Goal: Task Accomplishment & Management: Complete application form

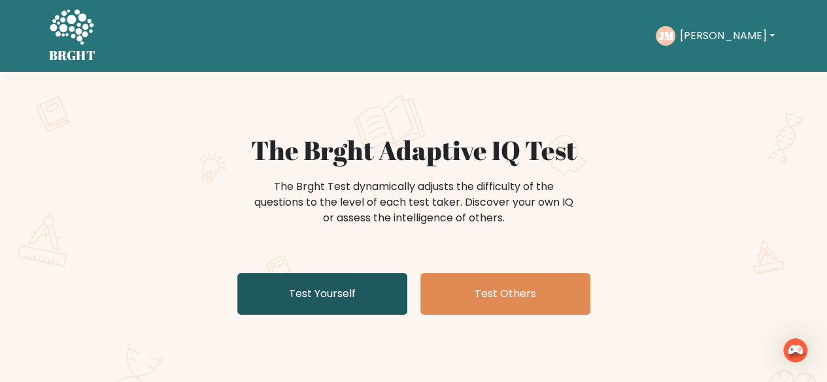
click at [316, 280] on link "Test Yourself" at bounding box center [322, 294] width 170 height 42
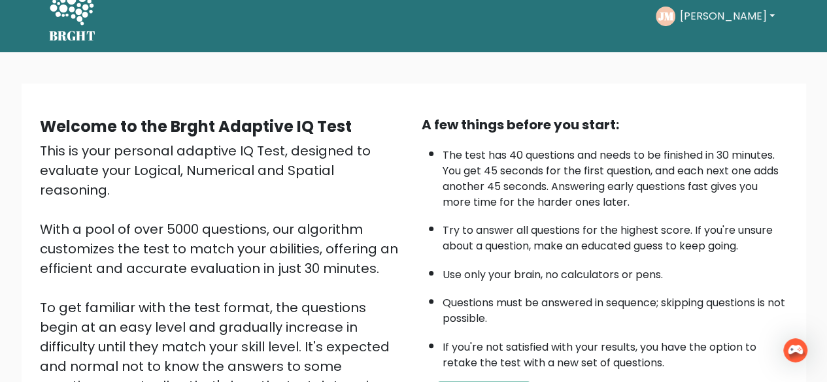
scroll to position [85, 0]
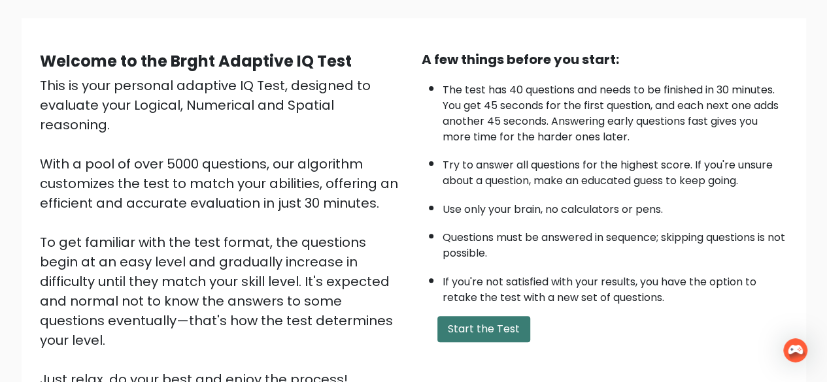
click at [461, 331] on button "Start the Test" at bounding box center [483, 329] width 93 height 26
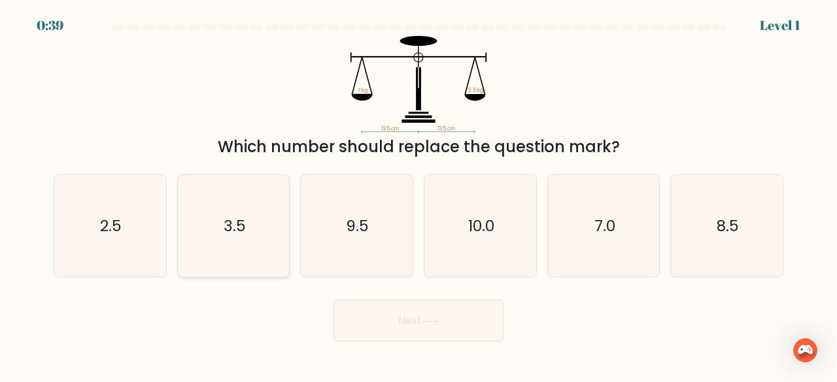
click at [250, 234] on icon "3.5" at bounding box center [233, 226] width 103 height 103
click at [418, 195] on input "b. 3.5" at bounding box center [418, 193] width 1 height 3
radio input "true"
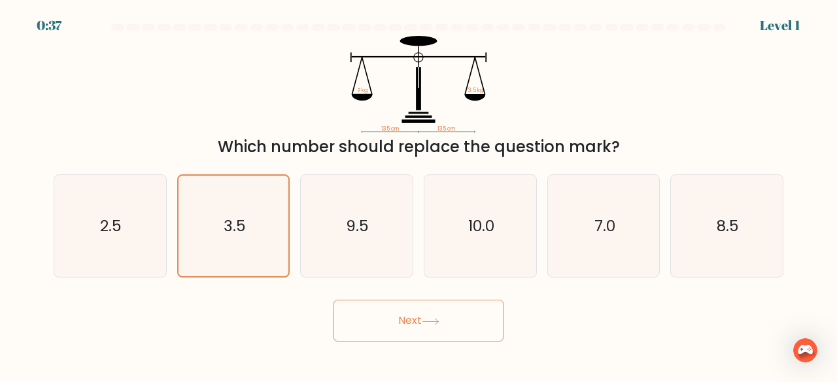
click at [383, 312] on button "Next" at bounding box center [418, 321] width 170 height 42
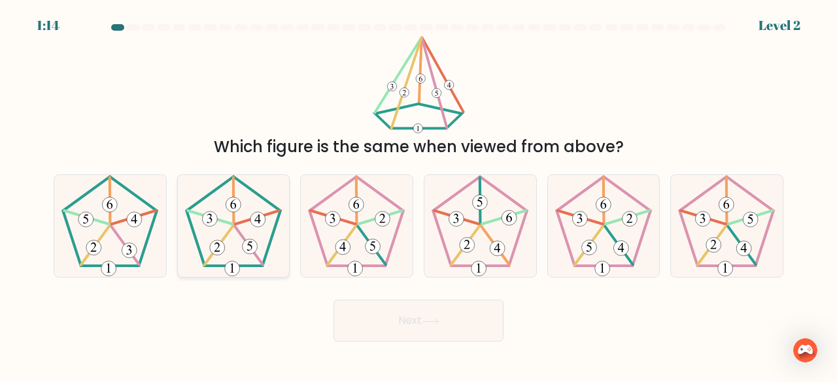
click at [244, 244] on 153 at bounding box center [249, 246] width 15 height 15
click at [418, 195] on input "b." at bounding box center [418, 193] width 1 height 3
radio input "true"
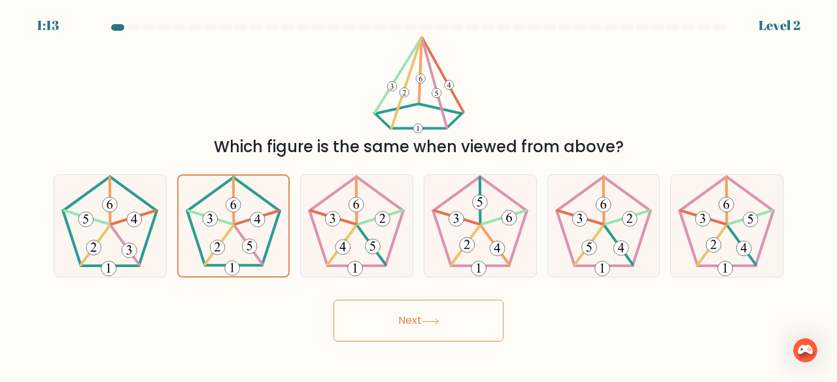
click at [356, 309] on button "Next" at bounding box center [418, 321] width 170 height 42
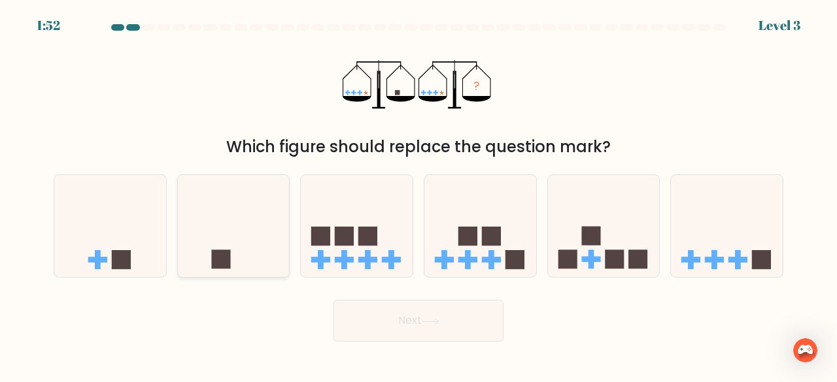
click at [276, 239] on icon at bounding box center [234, 226] width 112 height 92
click at [418, 195] on input "b." at bounding box center [418, 193] width 1 height 3
radio input "true"
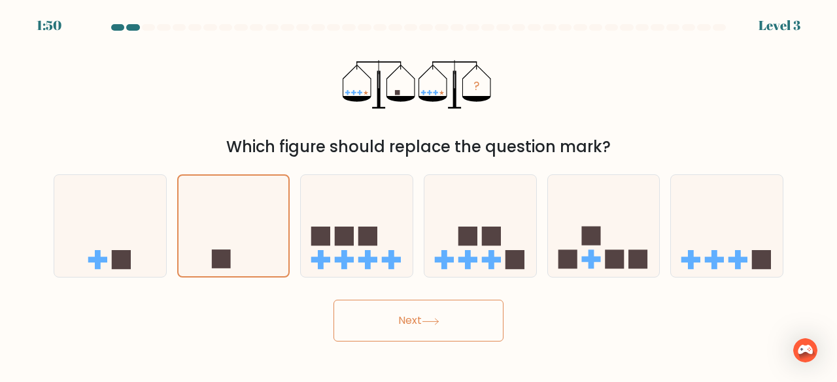
click at [403, 334] on button "Next" at bounding box center [418, 321] width 170 height 42
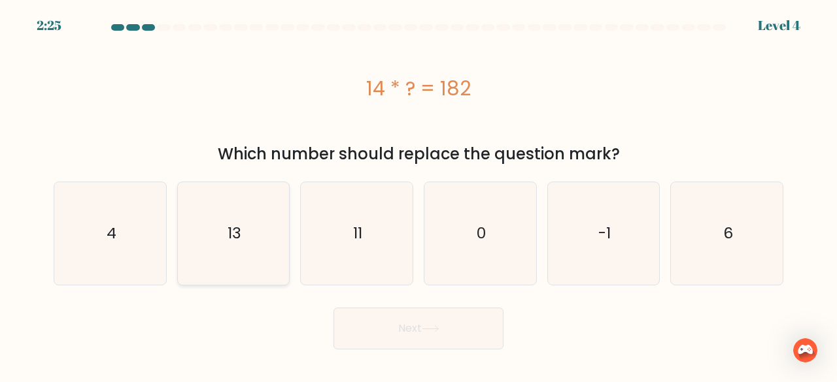
click at [270, 230] on icon "13" at bounding box center [233, 233] width 103 height 103
click at [418, 195] on input "b. 13" at bounding box center [418, 193] width 1 height 3
radio input "true"
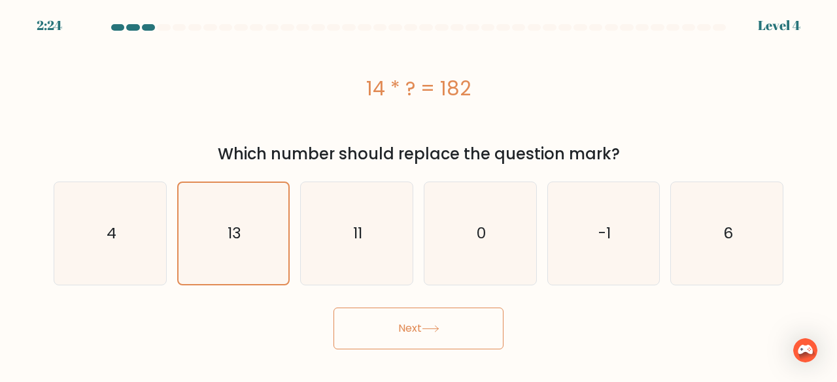
click at [376, 326] on button "Next" at bounding box center [418, 329] width 170 height 42
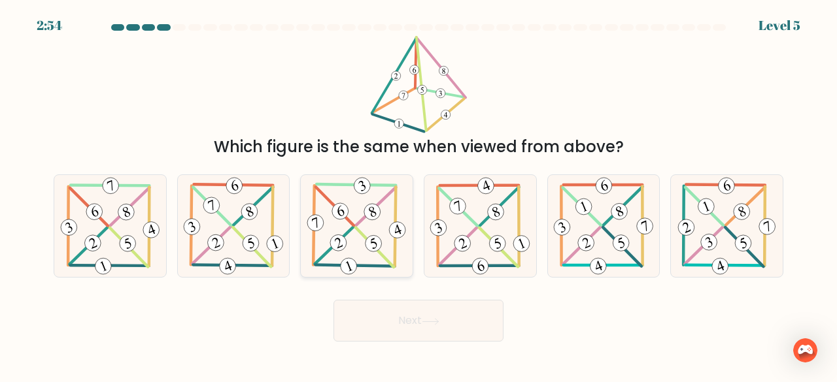
click at [380, 224] on icon at bounding box center [357, 226] width 104 height 103
click at [418, 195] on input "c." at bounding box center [418, 193] width 1 height 3
radio input "true"
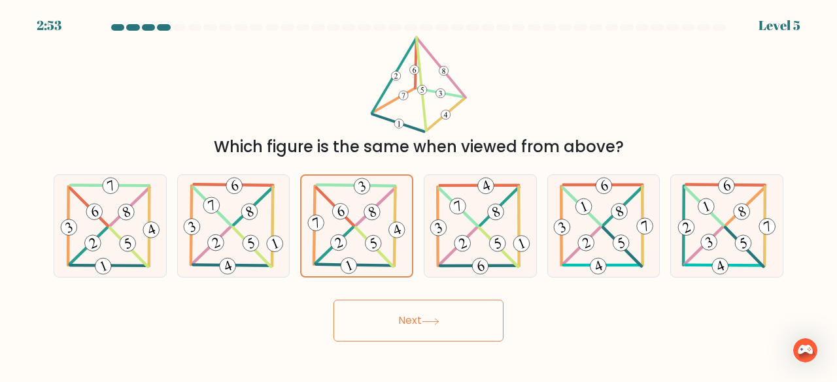
click at [433, 328] on button "Next" at bounding box center [418, 321] width 170 height 42
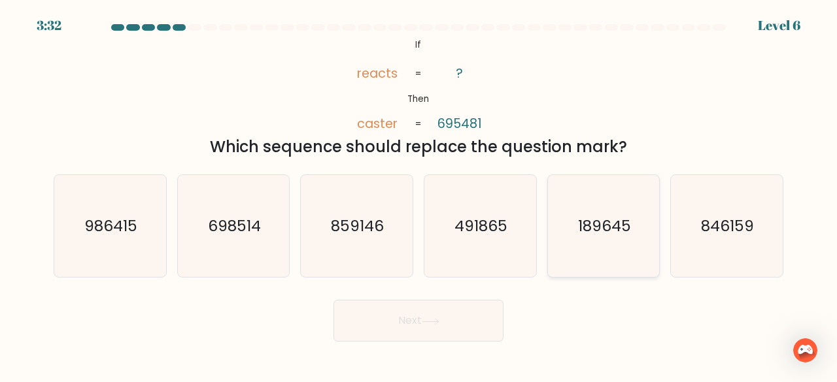
click at [583, 235] on text "189645" at bounding box center [604, 226] width 53 height 22
click at [419, 195] on input "e. 189645" at bounding box center [418, 193] width 1 height 3
radio input "true"
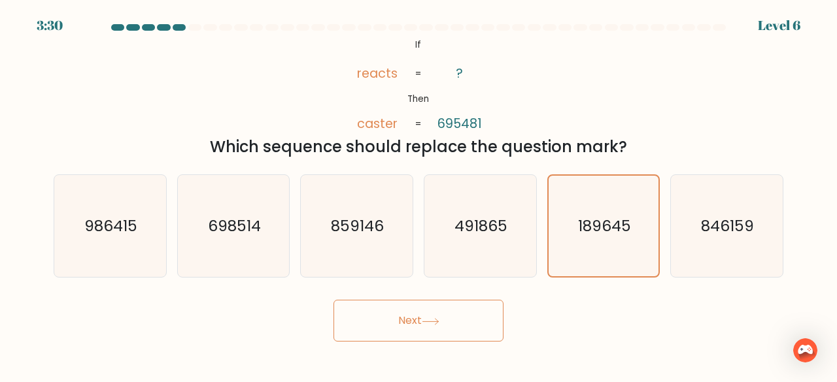
click at [474, 320] on button "Next" at bounding box center [418, 321] width 170 height 42
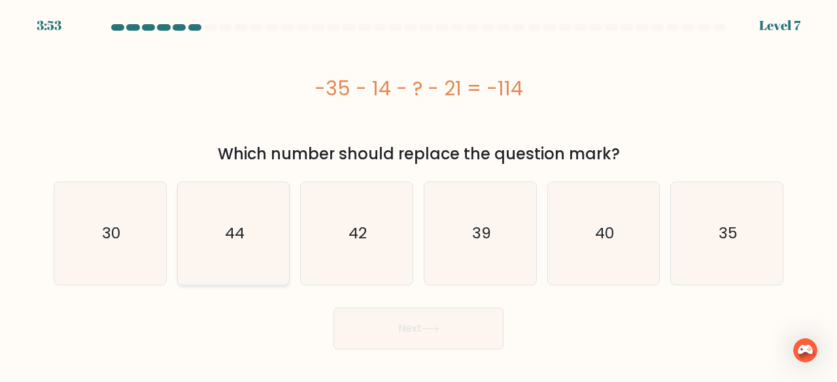
click at [266, 231] on icon "44" at bounding box center [233, 233] width 103 height 103
click at [418, 195] on input "b. 44" at bounding box center [418, 193] width 1 height 3
radio input "true"
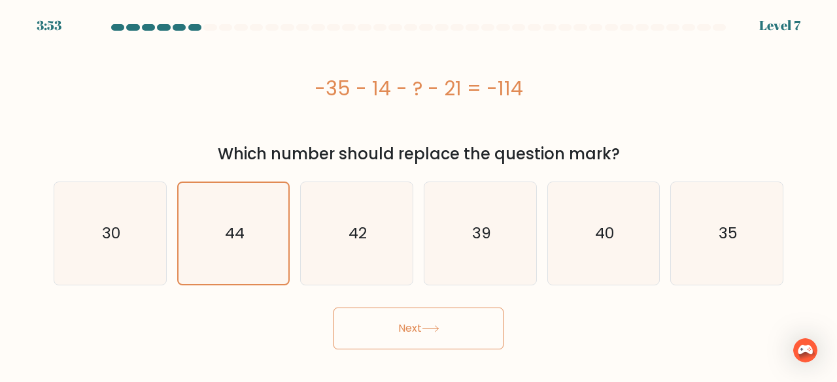
click at [400, 335] on button "Next" at bounding box center [418, 329] width 170 height 42
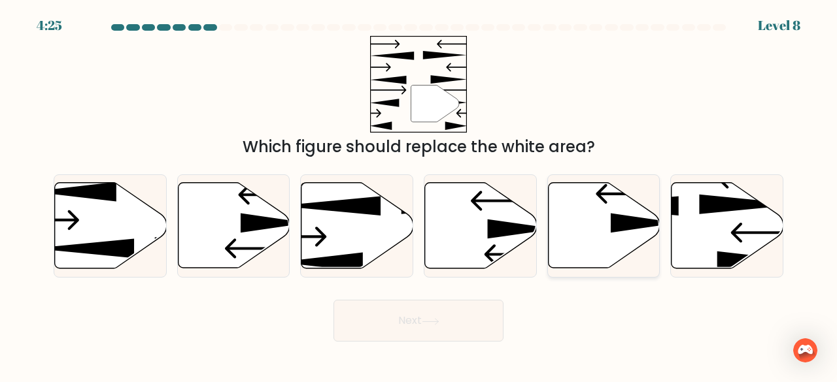
click at [583, 240] on icon at bounding box center [604, 226] width 112 height 86
click at [419, 195] on input "e." at bounding box center [418, 193] width 1 height 3
radio input "true"
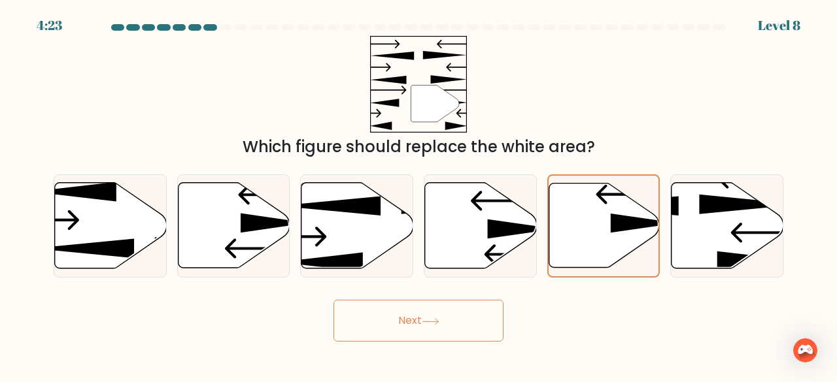
click at [451, 316] on button "Next" at bounding box center [418, 321] width 170 height 42
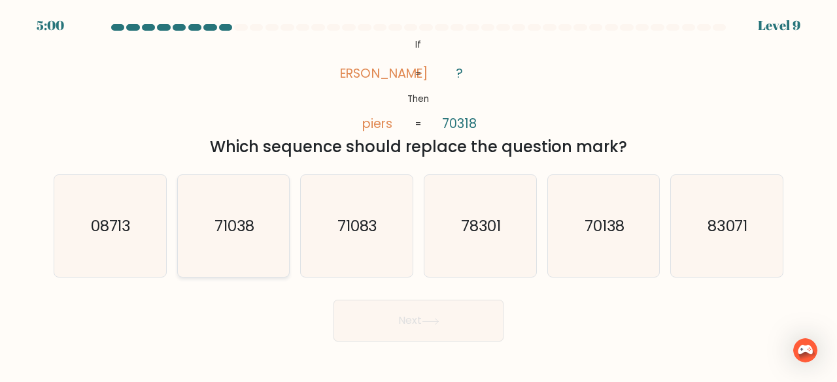
click at [237, 237] on icon "71038" at bounding box center [233, 226] width 103 height 103
click at [418, 195] on input "b. 71038" at bounding box center [418, 193] width 1 height 3
radio input "true"
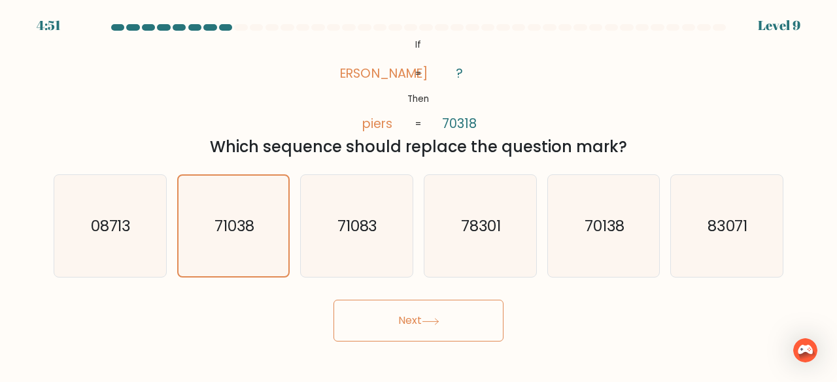
click at [399, 333] on button "Next" at bounding box center [418, 321] width 170 height 42
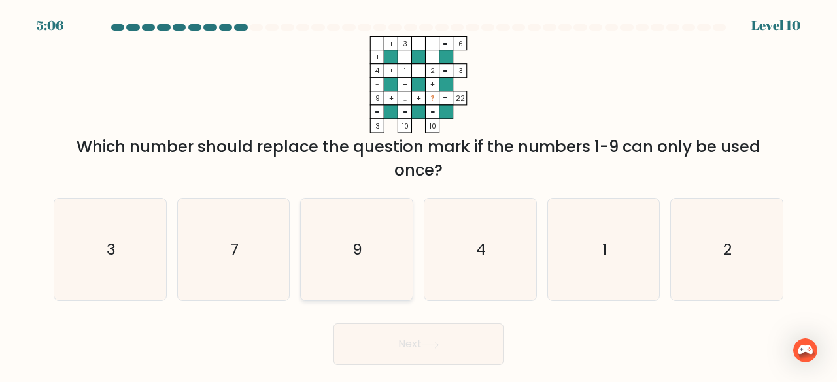
click at [346, 266] on icon "9" at bounding box center [356, 250] width 103 height 103
click at [418, 195] on input "c. 9" at bounding box center [418, 193] width 1 height 3
radio input "true"
click at [388, 339] on button "Next" at bounding box center [418, 345] width 170 height 42
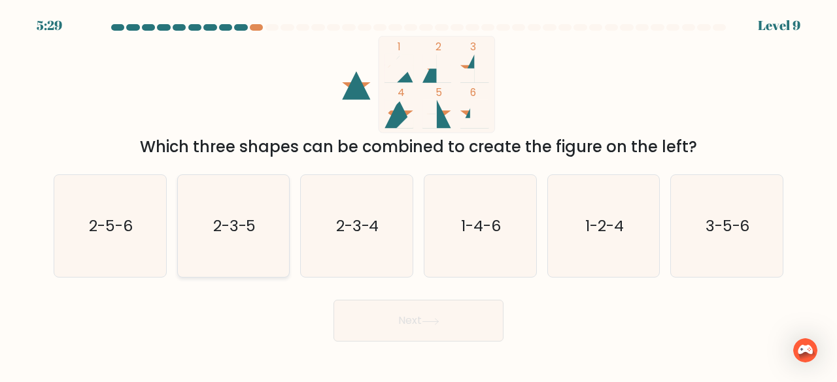
click at [193, 227] on icon "2-3-5" at bounding box center [233, 226] width 103 height 103
click at [418, 195] on input "b. 2-3-5" at bounding box center [418, 193] width 1 height 3
radio input "true"
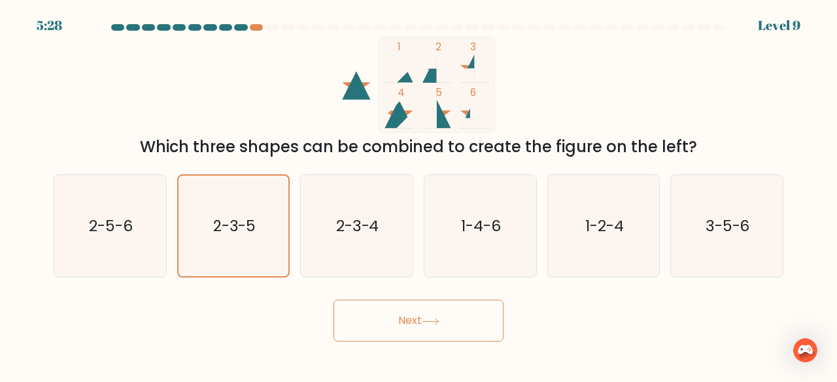
click at [407, 323] on button "Next" at bounding box center [418, 321] width 170 height 42
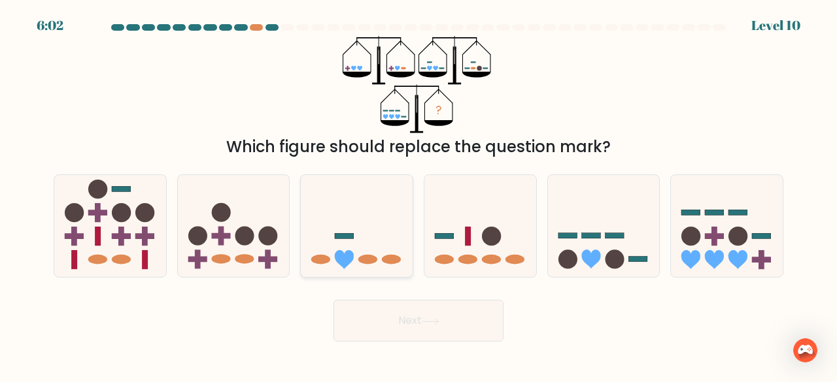
click at [390, 251] on icon at bounding box center [357, 226] width 112 height 92
click at [418, 195] on input "c." at bounding box center [418, 193] width 1 height 3
radio input "true"
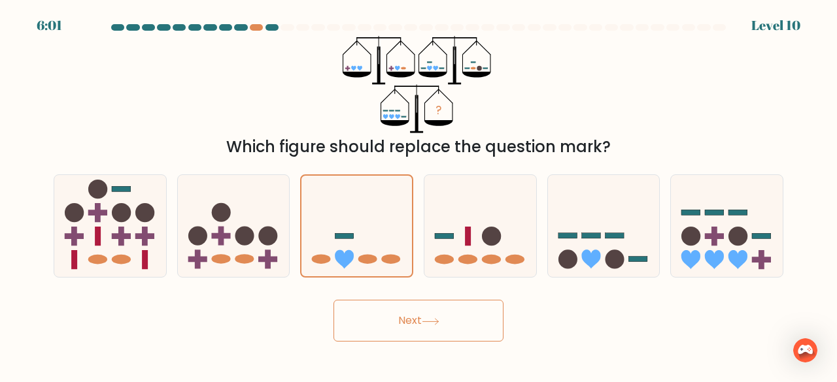
click at [424, 330] on button "Next" at bounding box center [418, 321] width 170 height 42
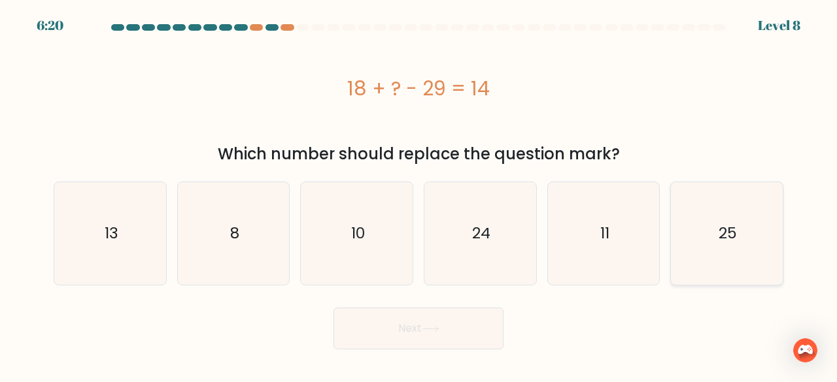
click at [707, 246] on icon "25" at bounding box center [726, 233] width 103 height 103
click at [419, 195] on input "f. 25" at bounding box center [418, 193] width 1 height 3
radio input "true"
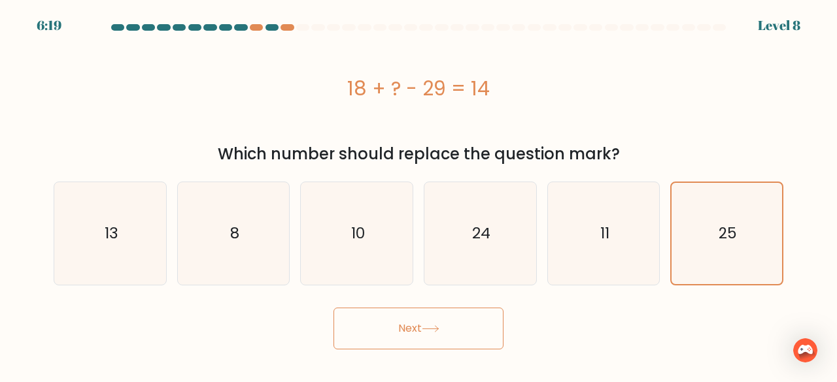
drag, startPoint x: 451, startPoint y: 328, endPoint x: 425, endPoint y: 327, distance: 26.2
click at [450, 328] on button "Next" at bounding box center [418, 329] width 170 height 42
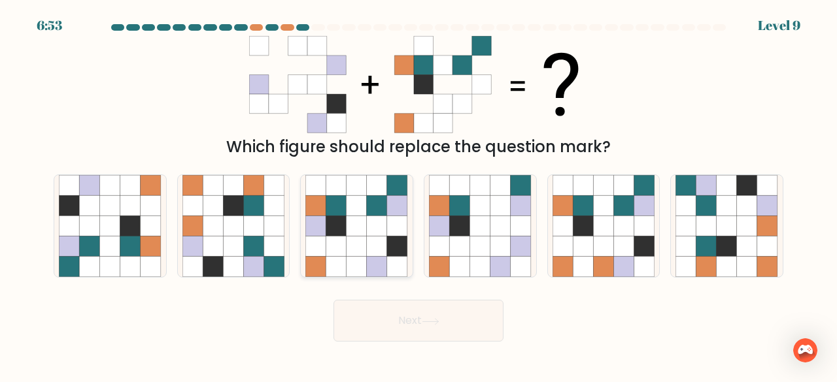
click at [312, 253] on icon at bounding box center [316, 247] width 20 height 20
click at [418, 195] on input "c." at bounding box center [418, 193] width 1 height 3
radio input "true"
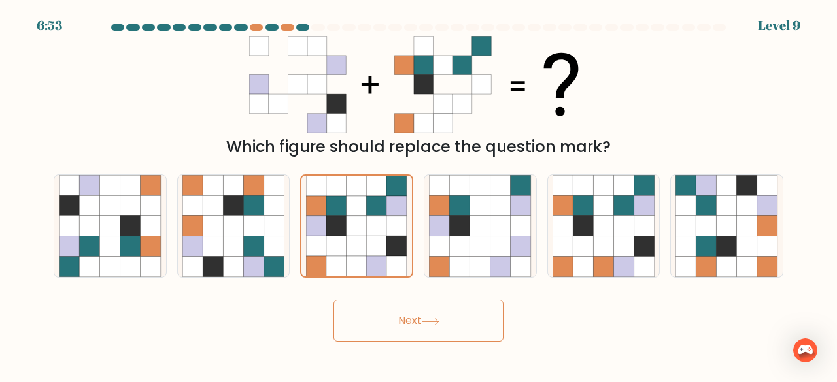
drag, startPoint x: 365, startPoint y: 320, endPoint x: 363, endPoint y: 326, distance: 6.8
click at [365, 320] on button "Next" at bounding box center [418, 321] width 170 height 42
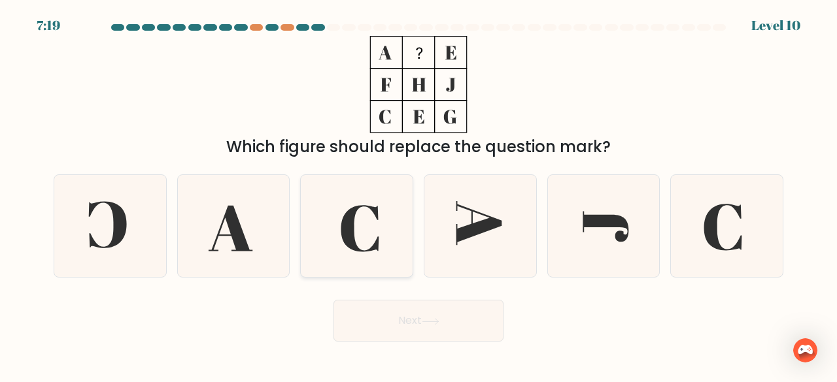
click at [365, 237] on icon at bounding box center [356, 226] width 103 height 103
click at [418, 195] on input "c." at bounding box center [418, 193] width 1 height 3
radio input "true"
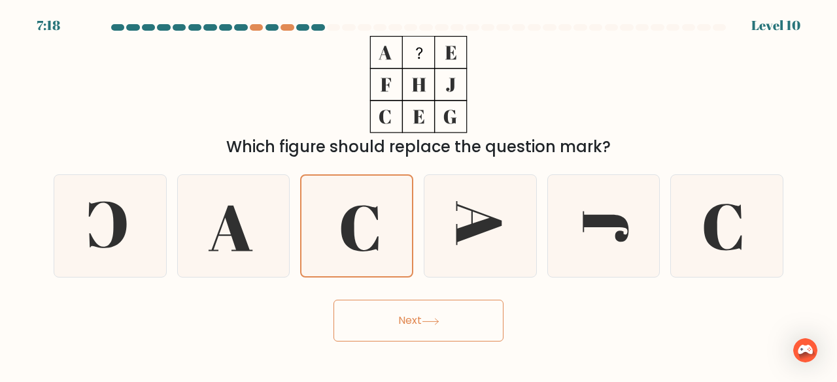
click at [408, 339] on button "Next" at bounding box center [418, 321] width 170 height 42
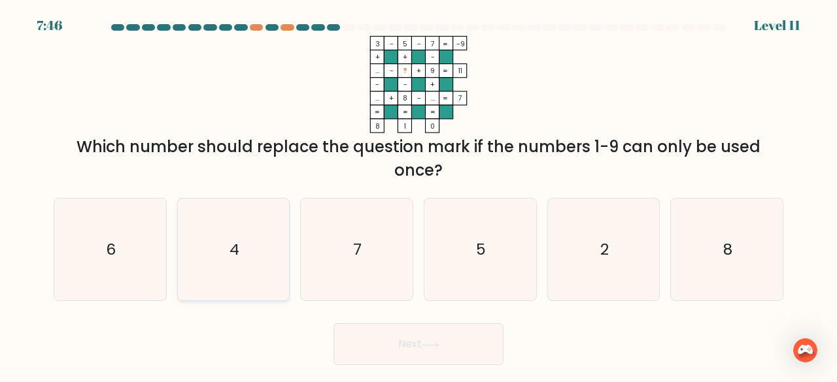
click at [253, 243] on icon "4" at bounding box center [233, 250] width 103 height 103
click at [418, 195] on input "b. 4" at bounding box center [418, 193] width 1 height 3
radio input "true"
click at [392, 359] on button "Next" at bounding box center [418, 345] width 170 height 42
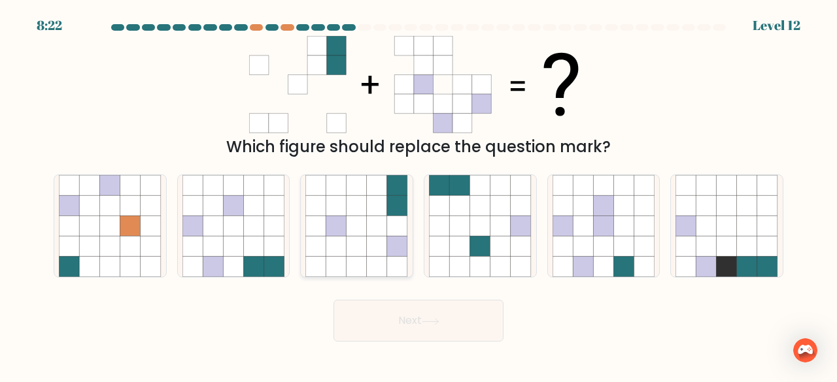
click at [375, 257] on icon at bounding box center [356, 226] width 103 height 103
click at [418, 195] on input "c." at bounding box center [418, 193] width 1 height 3
radio input "true"
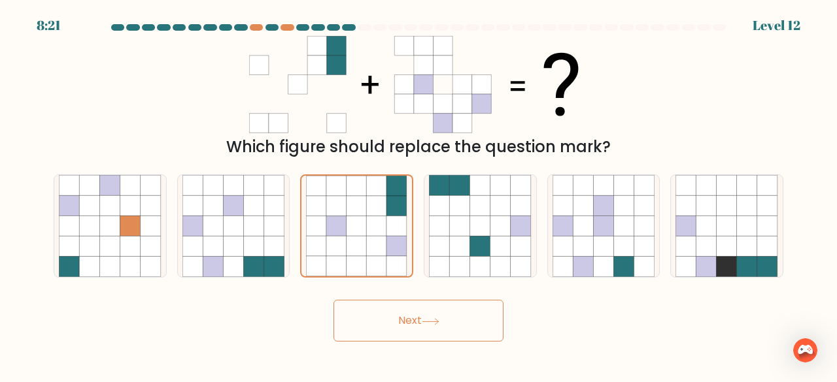
click at [431, 318] on button "Next" at bounding box center [418, 321] width 170 height 42
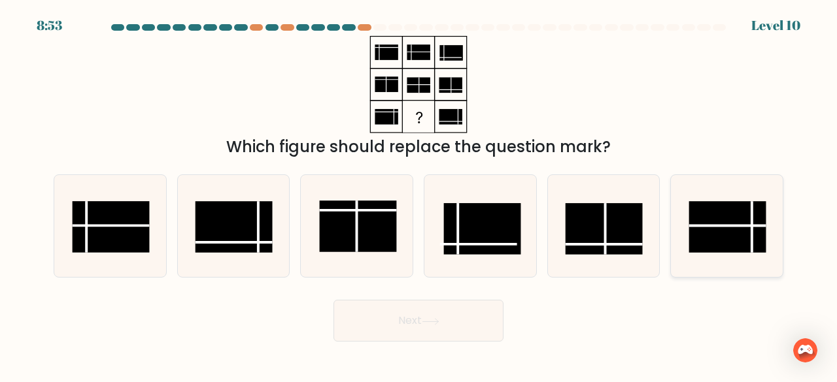
drag, startPoint x: 718, startPoint y: 231, endPoint x: 694, endPoint y: 247, distance: 28.6
click at [718, 233] on rect at bounding box center [727, 227] width 77 height 52
click at [419, 195] on input "f." at bounding box center [418, 193] width 1 height 3
radio input "true"
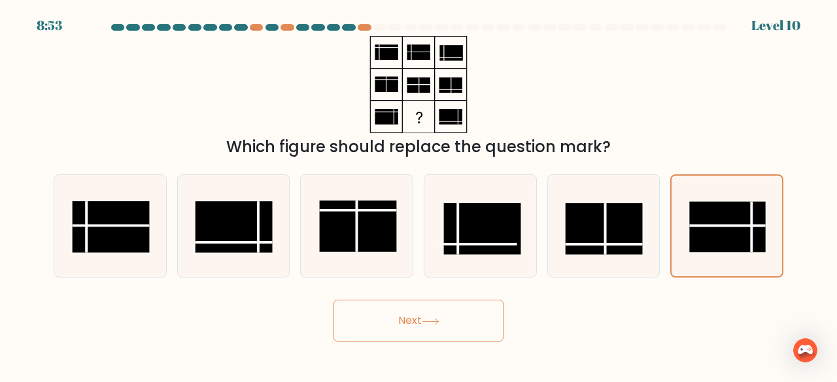
click at [494, 317] on button "Next" at bounding box center [418, 321] width 170 height 42
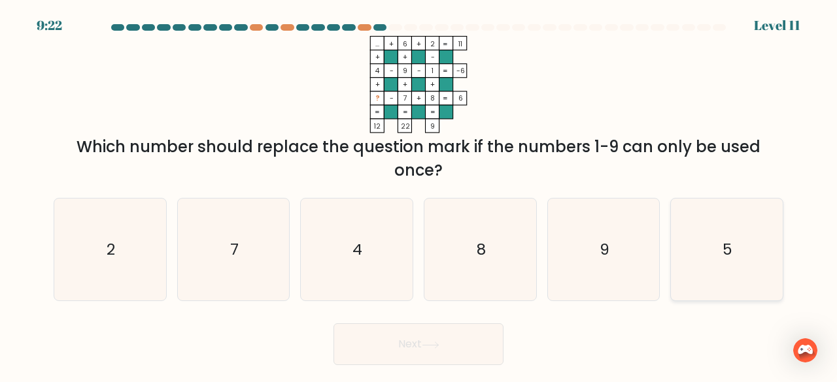
click at [734, 271] on icon "5" at bounding box center [726, 250] width 103 height 103
click at [419, 195] on input "f. 5" at bounding box center [418, 193] width 1 height 3
radio input "true"
click at [467, 346] on button "Next" at bounding box center [418, 345] width 170 height 42
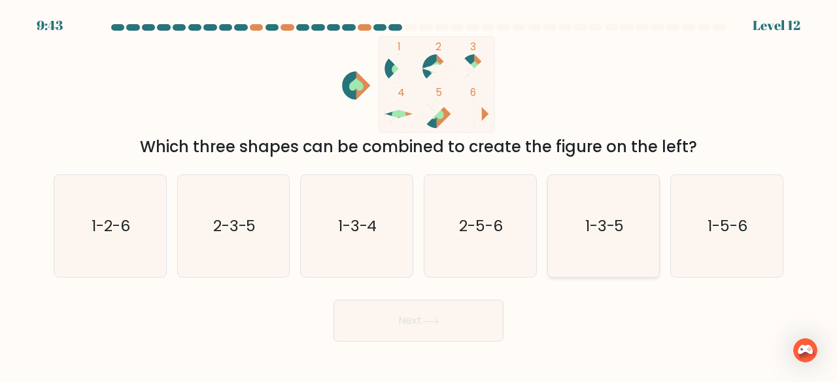
drag, startPoint x: 638, startPoint y: 227, endPoint x: 633, endPoint y: 237, distance: 11.4
click at [639, 227] on icon "1-3-5" at bounding box center [603, 226] width 103 height 103
click at [419, 195] on input "e. 1-3-5" at bounding box center [418, 193] width 1 height 3
radio input "true"
click at [471, 314] on button "Next" at bounding box center [418, 321] width 170 height 42
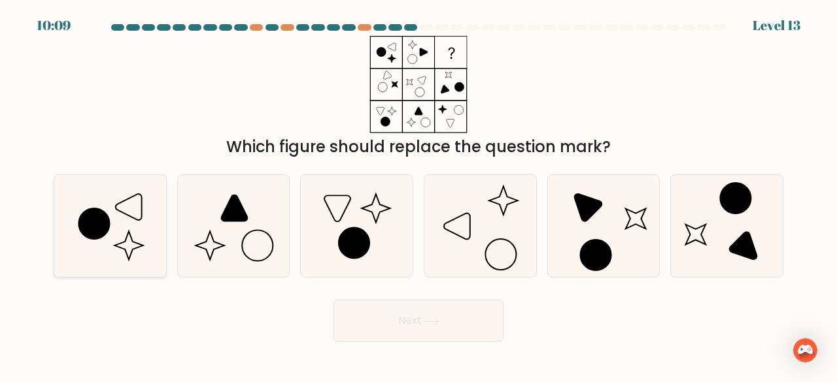
click at [93, 244] on icon at bounding box center [110, 226] width 103 height 103
click at [418, 195] on input "a." at bounding box center [418, 193] width 1 height 3
radio input "true"
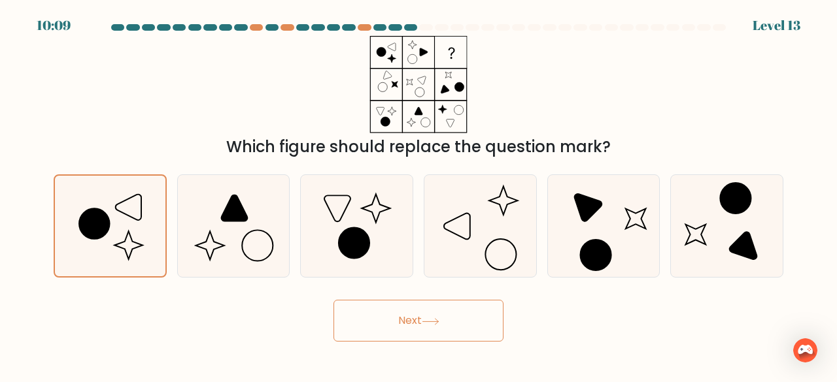
click at [437, 318] on icon at bounding box center [431, 321] width 18 height 7
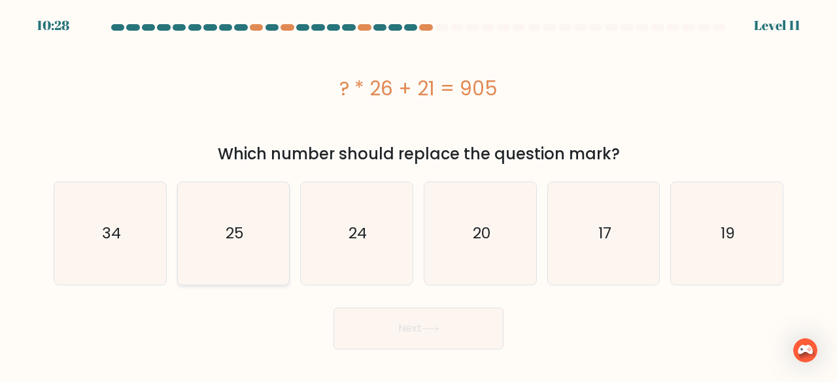
click at [276, 246] on icon "25" at bounding box center [233, 233] width 103 height 103
click at [418, 195] on input "b. 25" at bounding box center [418, 193] width 1 height 3
radio input "true"
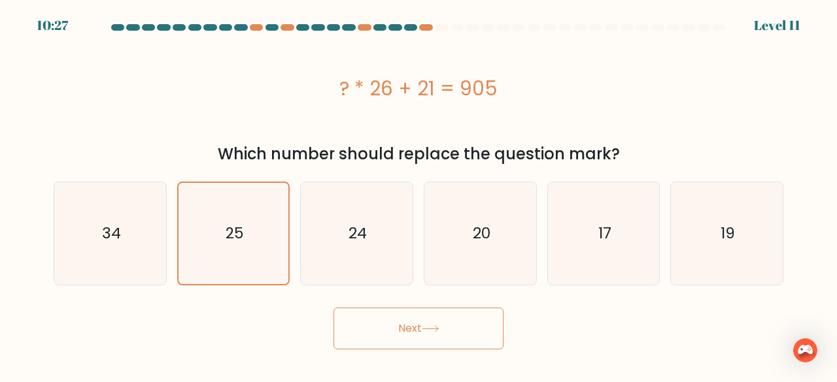
click at [397, 336] on button "Next" at bounding box center [418, 329] width 170 height 42
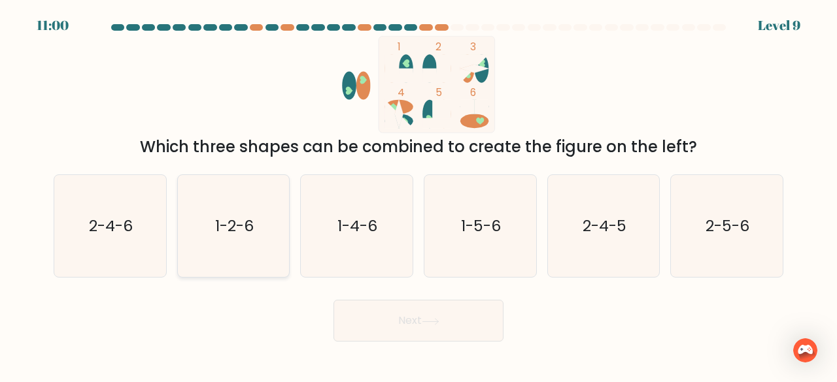
click at [260, 265] on icon "1-2-6" at bounding box center [233, 226] width 103 height 103
click at [418, 195] on input "b. 1-2-6" at bounding box center [418, 193] width 1 height 3
radio input "true"
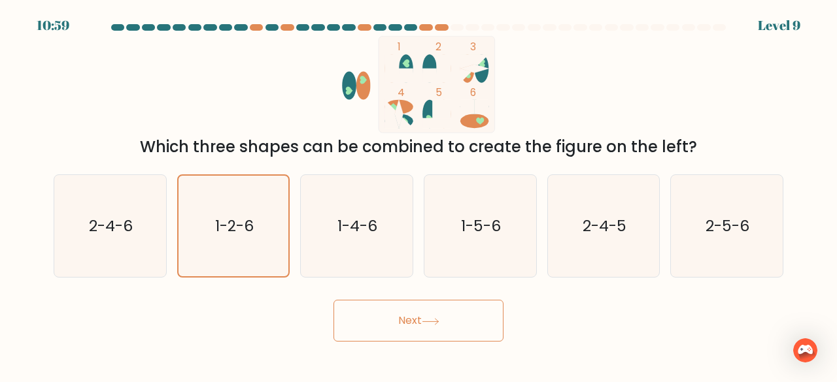
click at [371, 314] on button "Next" at bounding box center [418, 321] width 170 height 42
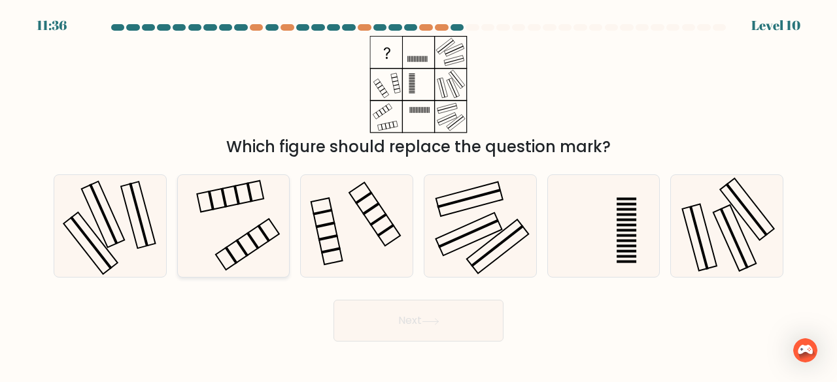
click at [261, 210] on icon at bounding box center [233, 226] width 103 height 103
click at [418, 195] on input "b." at bounding box center [418, 193] width 1 height 3
radio input "true"
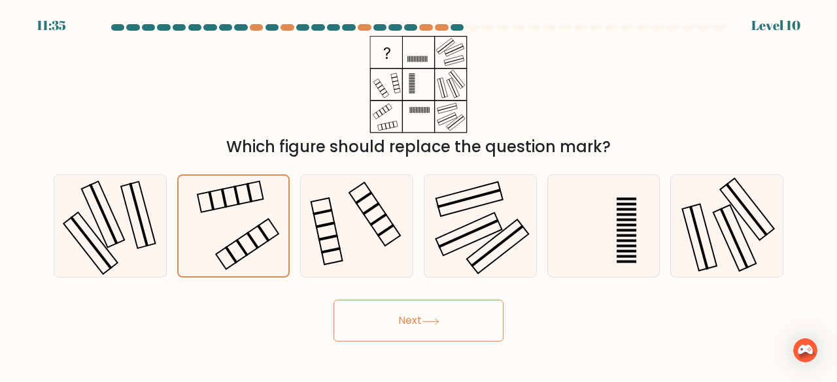
click at [385, 333] on button "Next" at bounding box center [418, 321] width 170 height 42
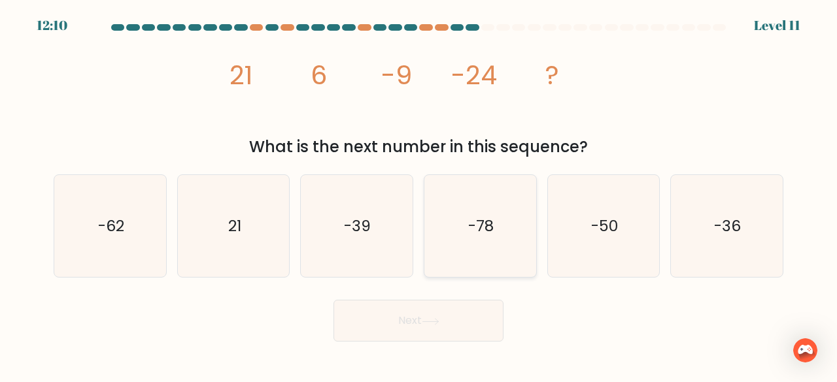
drag, startPoint x: 386, startPoint y: 233, endPoint x: 427, endPoint y: 246, distance: 43.6
click at [386, 234] on icon "-39" at bounding box center [356, 226] width 103 height 103
click at [418, 195] on input "c. -39" at bounding box center [418, 193] width 1 height 3
radio input "true"
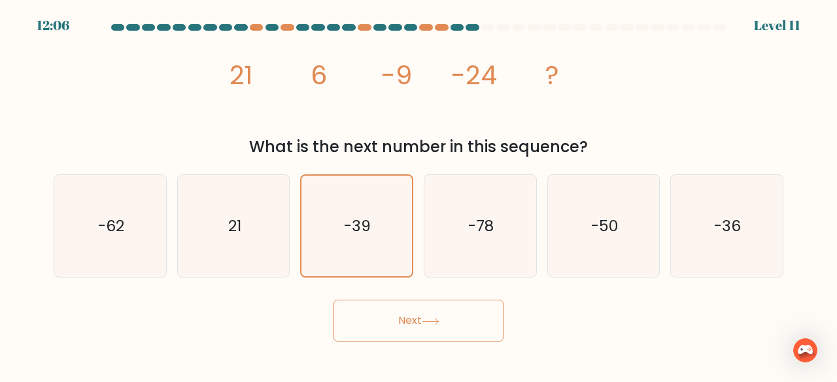
click at [471, 331] on button "Next" at bounding box center [418, 321] width 170 height 42
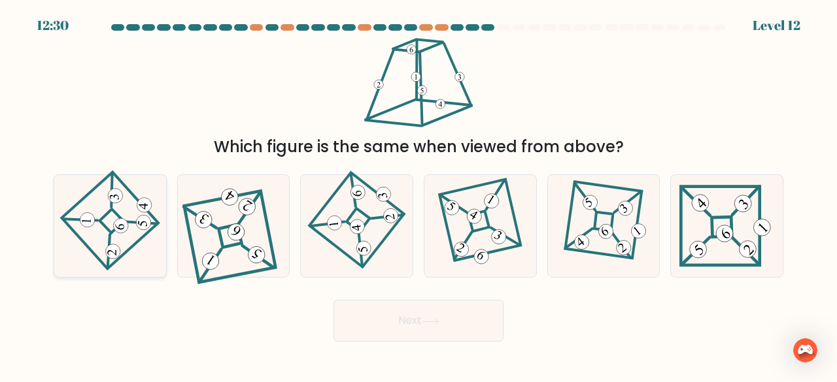
click at [123, 233] on icon at bounding box center [110, 226] width 71 height 82
click at [418, 195] on input "a." at bounding box center [418, 193] width 1 height 3
radio input "true"
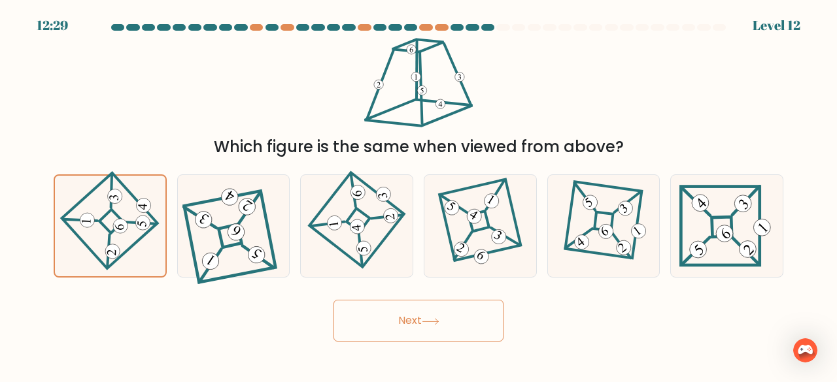
click at [422, 322] on button "Next" at bounding box center [418, 321] width 170 height 42
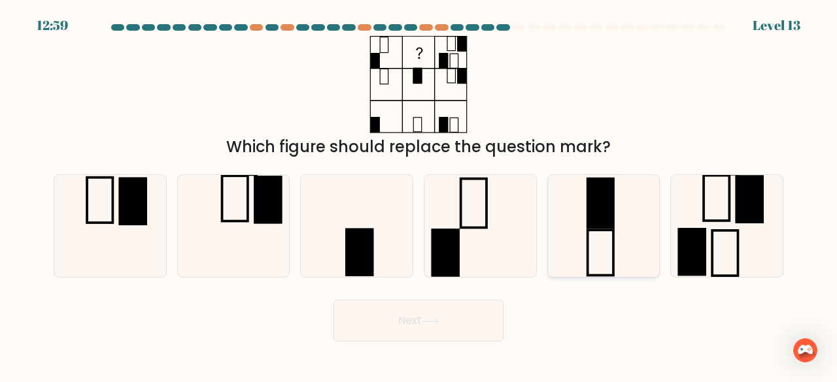
click at [580, 236] on icon at bounding box center [603, 226] width 103 height 103
click at [419, 195] on input "e." at bounding box center [418, 193] width 1 height 3
radio input "true"
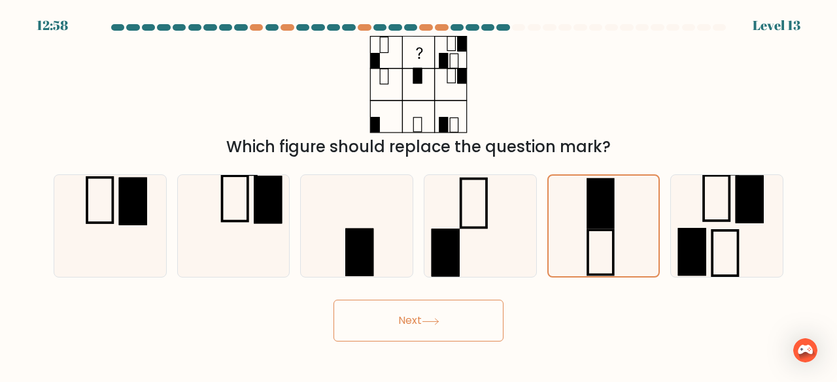
click at [475, 314] on button "Next" at bounding box center [418, 321] width 170 height 42
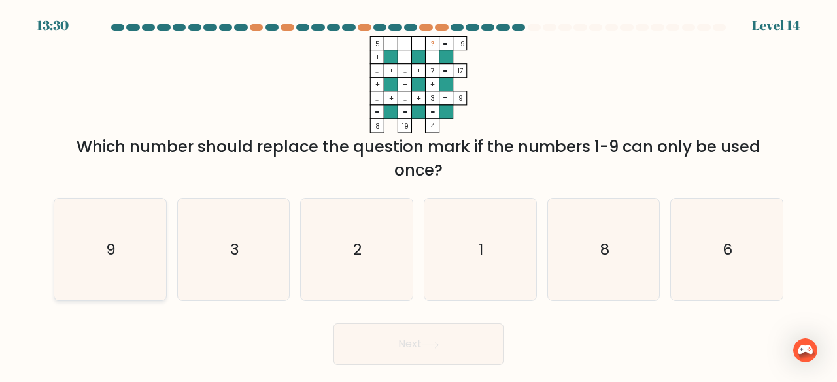
click at [107, 256] on text "9" at bounding box center [111, 250] width 10 height 22
click at [418, 195] on input "a. 9" at bounding box center [418, 193] width 1 height 3
radio input "true"
click at [414, 347] on button "Next" at bounding box center [418, 345] width 170 height 42
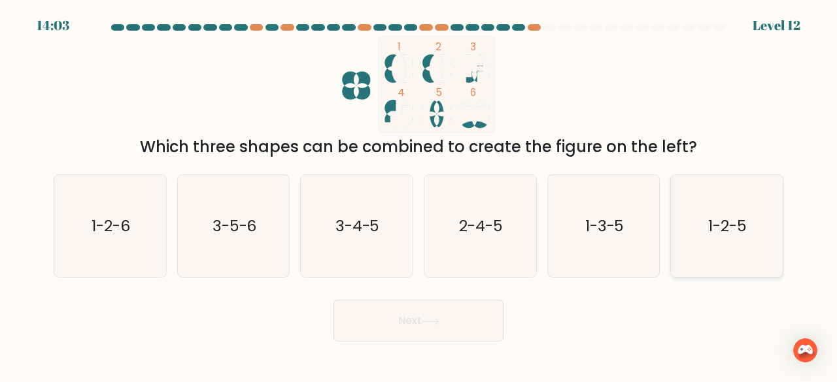
drag, startPoint x: 737, startPoint y: 226, endPoint x: 718, endPoint y: 231, distance: 19.8
click at [737, 226] on text "1-2-5" at bounding box center [728, 226] width 39 height 22
click at [419, 195] on input "f. 1-2-5" at bounding box center [418, 193] width 1 height 3
radio input "true"
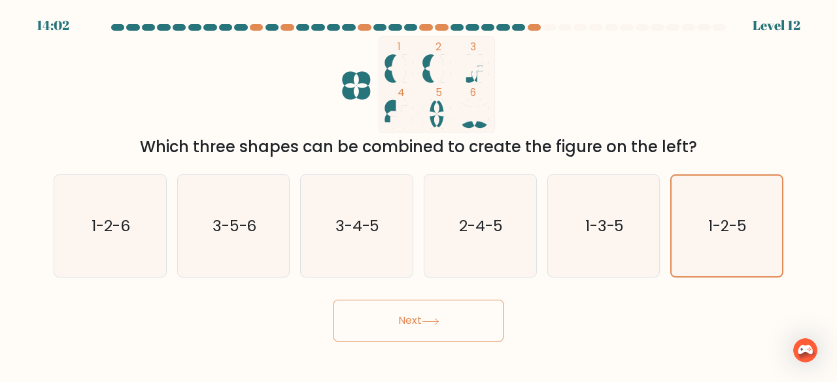
click at [455, 309] on button "Next" at bounding box center [418, 321] width 170 height 42
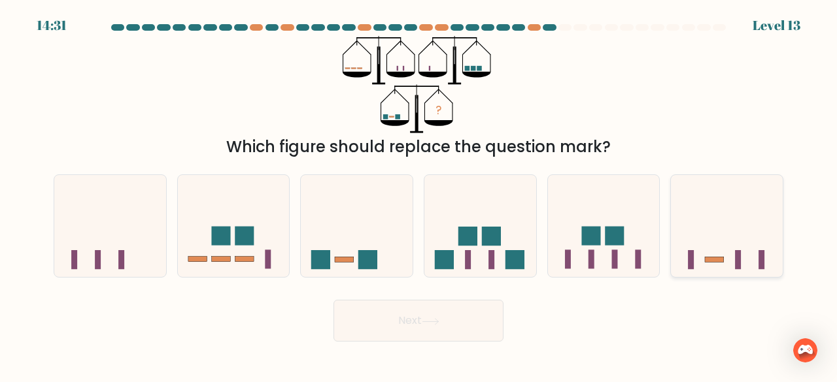
click at [703, 244] on icon at bounding box center [727, 226] width 112 height 92
click at [419, 195] on input "f." at bounding box center [418, 193] width 1 height 3
radio input "true"
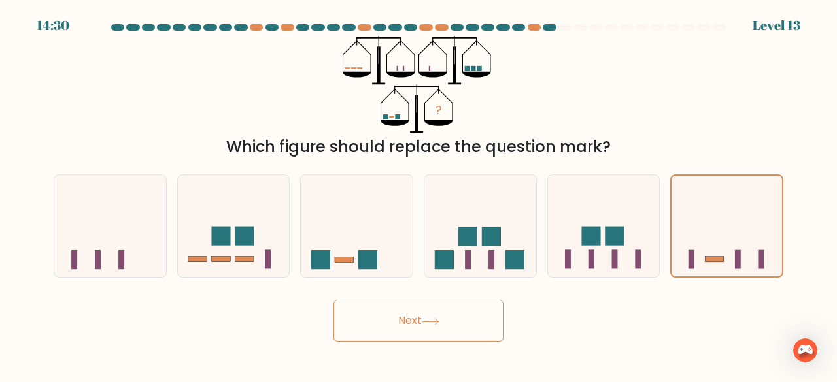
click at [443, 322] on button "Next" at bounding box center [418, 321] width 170 height 42
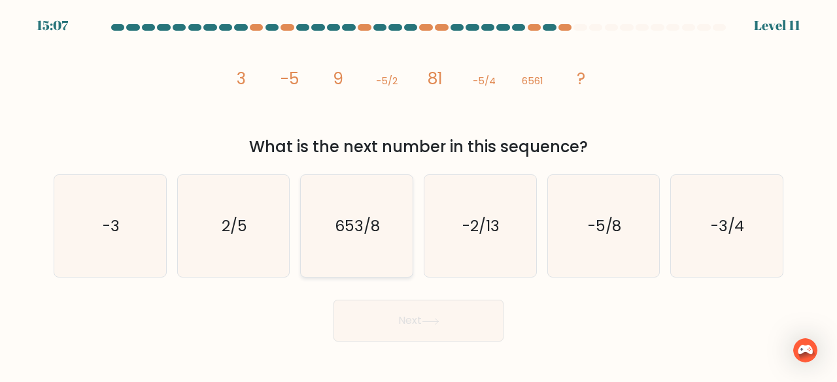
click at [373, 241] on icon "653/8" at bounding box center [356, 226] width 103 height 103
click at [418, 195] on input "c. 653/8" at bounding box center [418, 193] width 1 height 3
radio input "true"
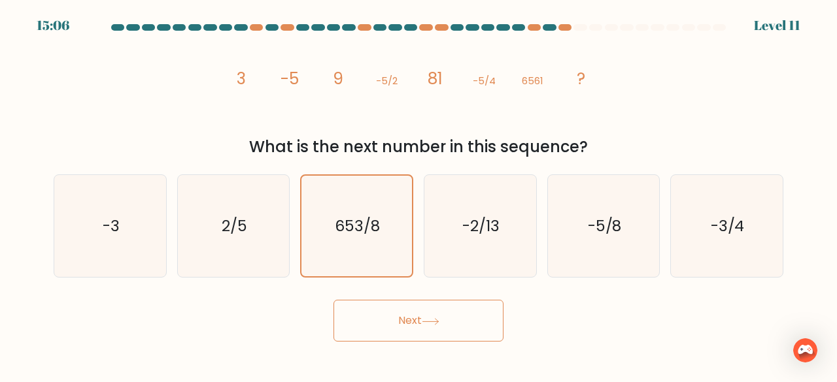
click at [418, 318] on button "Next" at bounding box center [418, 321] width 170 height 42
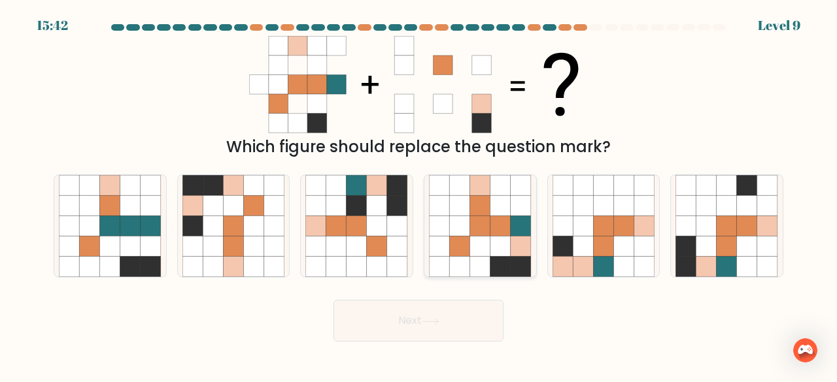
click at [493, 262] on icon at bounding box center [500, 267] width 20 height 20
click at [419, 195] on input "d." at bounding box center [418, 193] width 1 height 3
radio input "true"
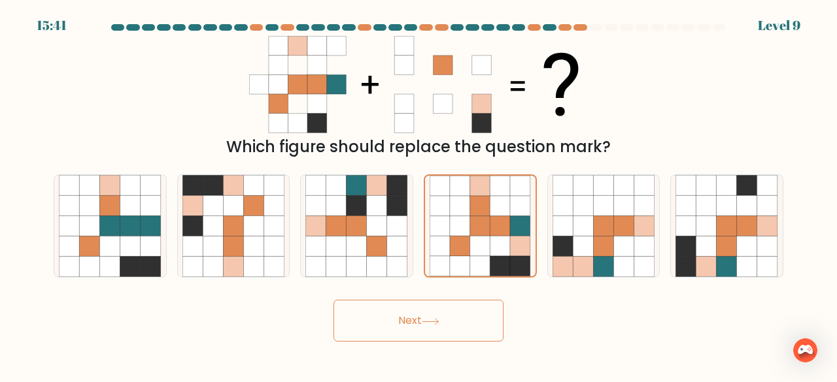
click at [478, 342] on body "15:41 Level 9" at bounding box center [418, 191] width 837 height 382
click at [480, 335] on button "Next" at bounding box center [418, 321] width 170 height 42
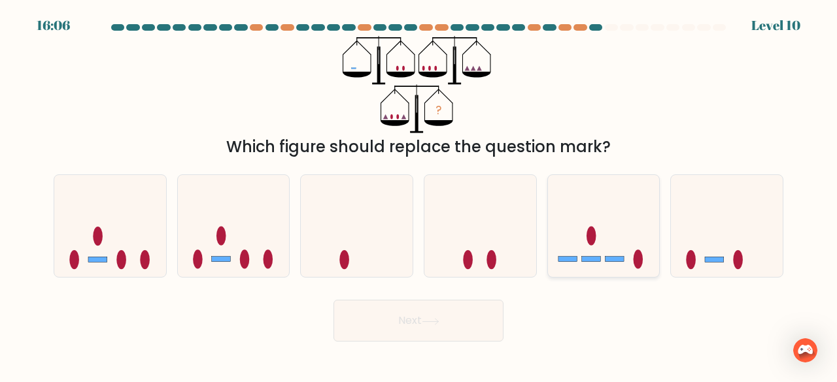
click at [616, 254] on icon at bounding box center [604, 226] width 112 height 92
click at [419, 195] on input "e." at bounding box center [418, 193] width 1 height 3
radio input "true"
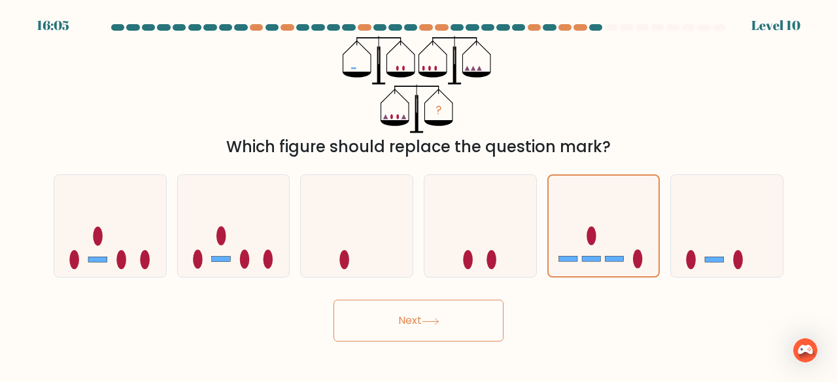
click at [436, 329] on button "Next" at bounding box center [418, 321] width 170 height 42
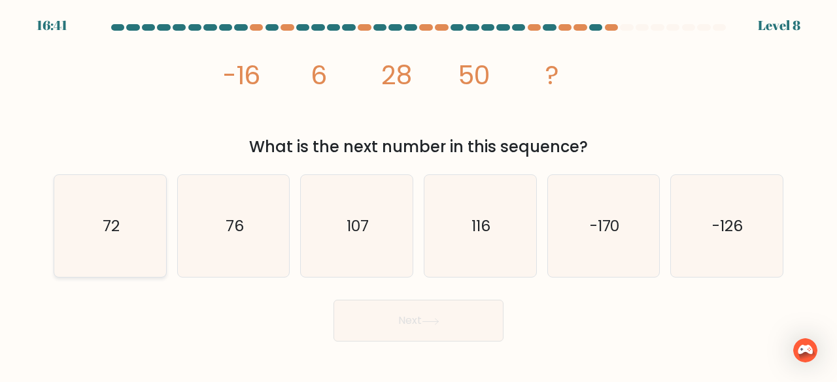
click at [148, 240] on icon "72" at bounding box center [110, 226] width 103 height 103
click at [418, 195] on input "a. 72" at bounding box center [418, 193] width 1 height 3
radio input "true"
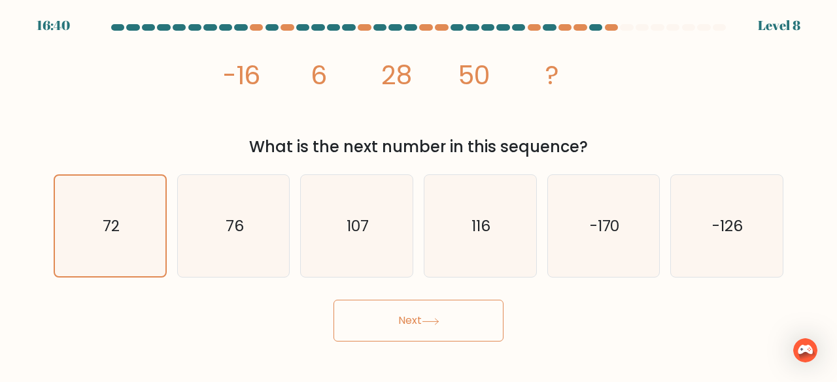
click at [373, 313] on button "Next" at bounding box center [418, 321] width 170 height 42
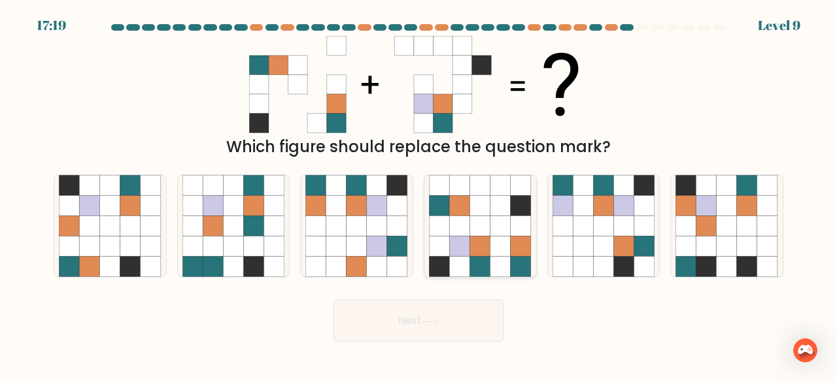
click at [517, 261] on icon at bounding box center [520, 267] width 20 height 20
click at [419, 195] on input "d." at bounding box center [418, 193] width 1 height 3
radio input "true"
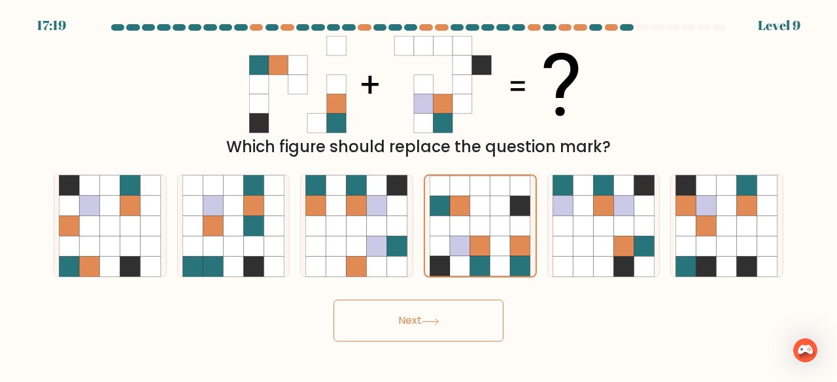
click at [475, 316] on button "Next" at bounding box center [418, 321] width 170 height 42
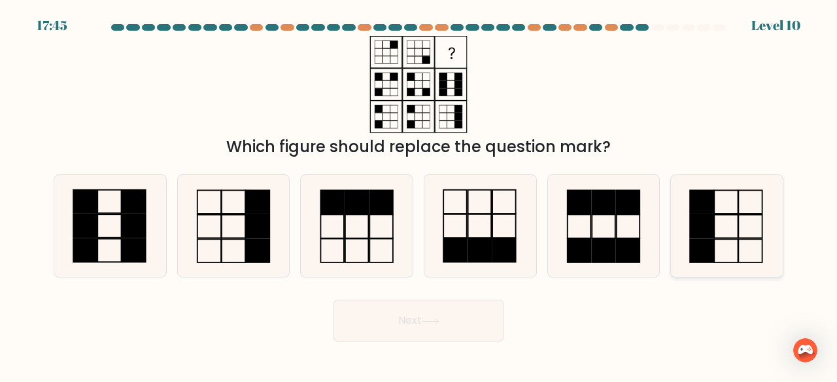
click at [726, 227] on icon at bounding box center [726, 226] width 103 height 103
click at [419, 195] on input "f." at bounding box center [418, 193] width 1 height 3
radio input "true"
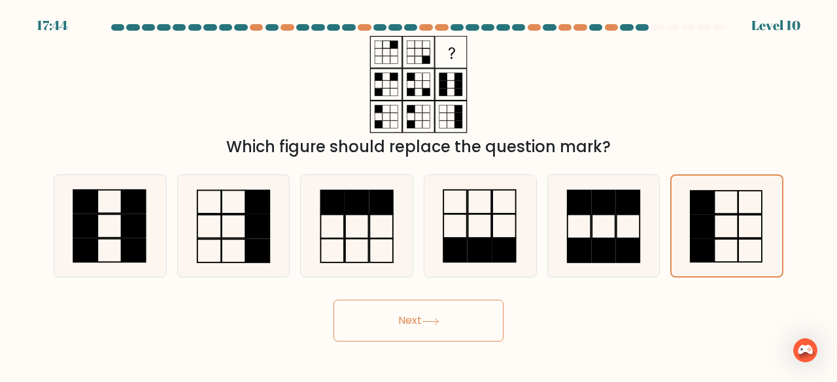
click at [460, 325] on button "Next" at bounding box center [418, 321] width 170 height 42
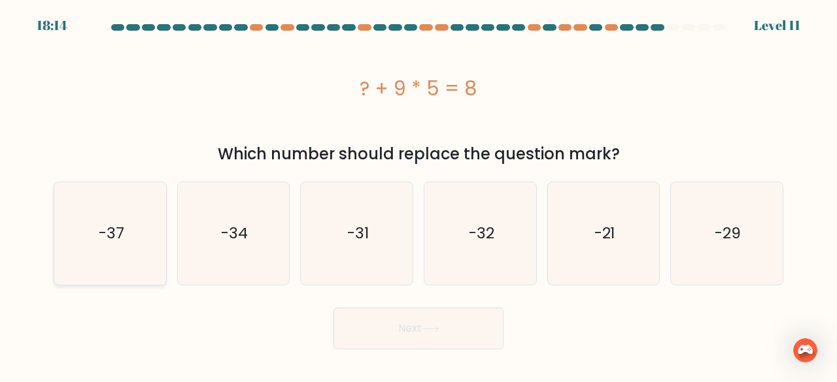
click at [141, 259] on icon "-37" at bounding box center [110, 233] width 103 height 103
click at [418, 195] on input "a. -37" at bounding box center [418, 193] width 1 height 3
radio input "true"
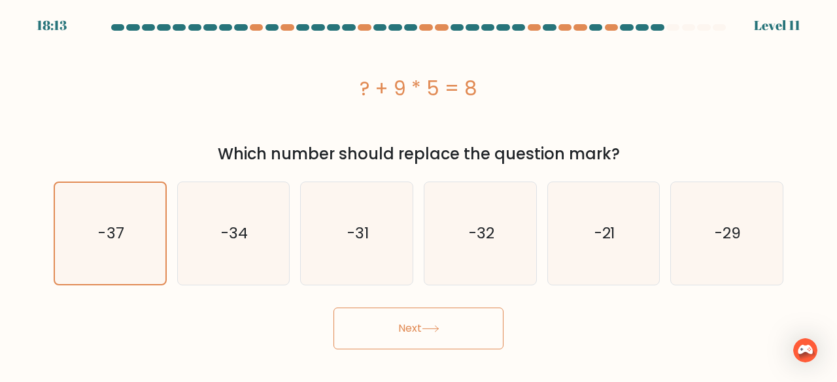
click at [418, 326] on button "Next" at bounding box center [418, 329] width 170 height 42
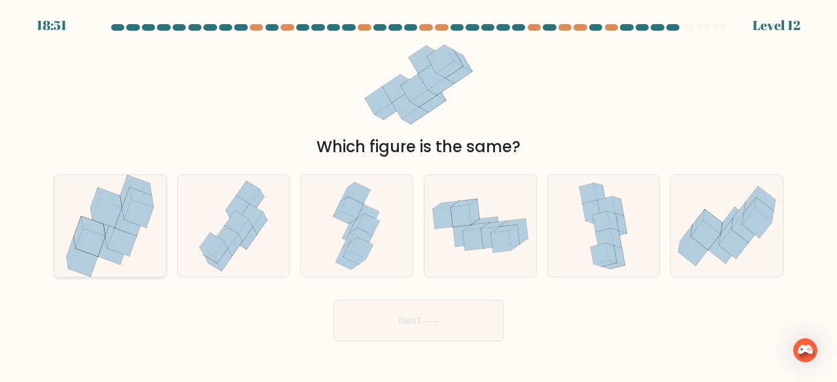
click at [116, 255] on icon at bounding box center [112, 251] width 29 height 28
click at [418, 195] on input "a." at bounding box center [418, 193] width 1 height 3
radio input "true"
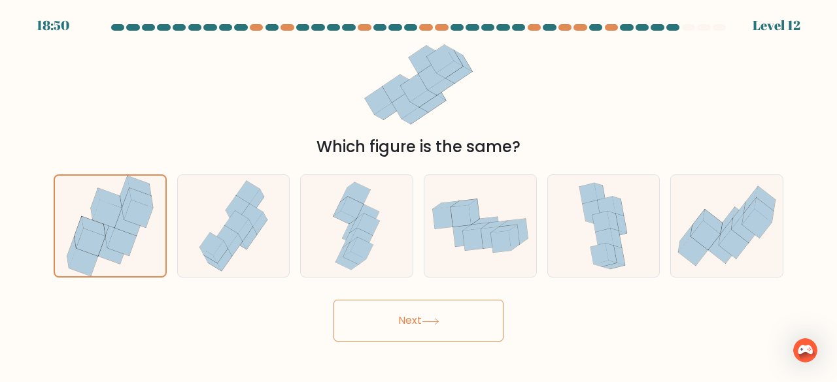
click at [376, 324] on button "Next" at bounding box center [418, 321] width 170 height 42
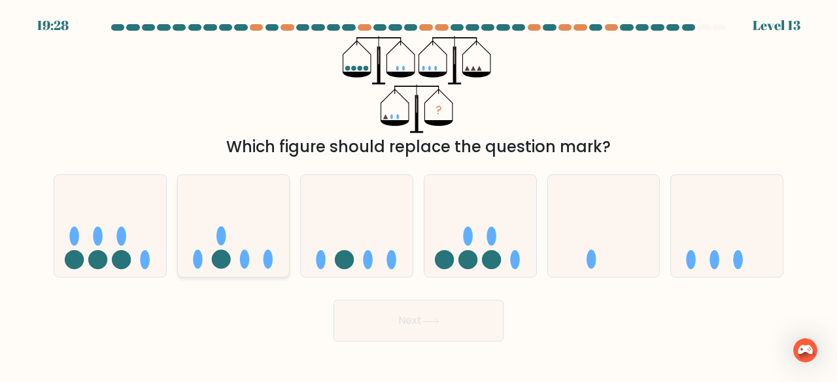
click at [250, 254] on icon at bounding box center [234, 226] width 112 height 92
click at [418, 195] on input "b." at bounding box center [418, 193] width 1 height 3
radio input "true"
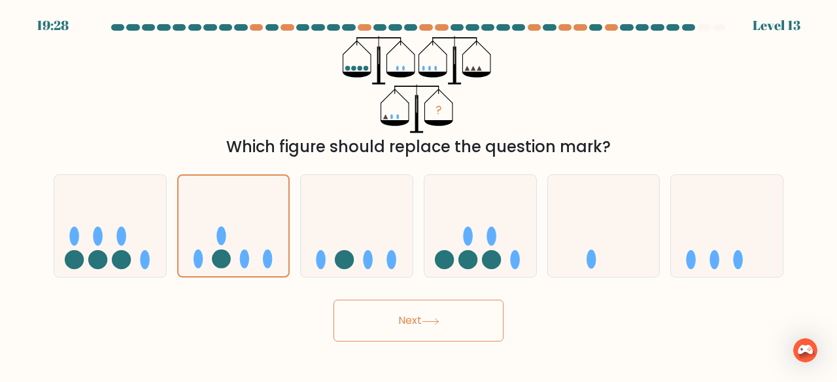
click at [392, 312] on button "Next" at bounding box center [418, 321] width 170 height 42
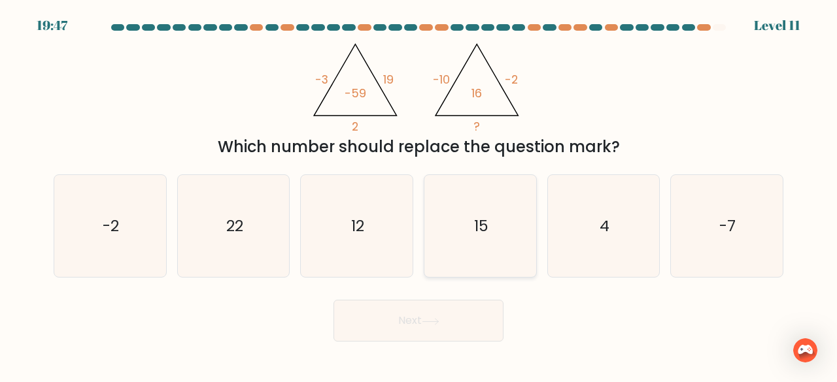
drag, startPoint x: 484, startPoint y: 240, endPoint x: 495, endPoint y: 245, distance: 12.9
click at [493, 244] on icon "15" at bounding box center [480, 226] width 103 height 103
click at [419, 195] on input "d. 15" at bounding box center [418, 193] width 1 height 3
radio input "true"
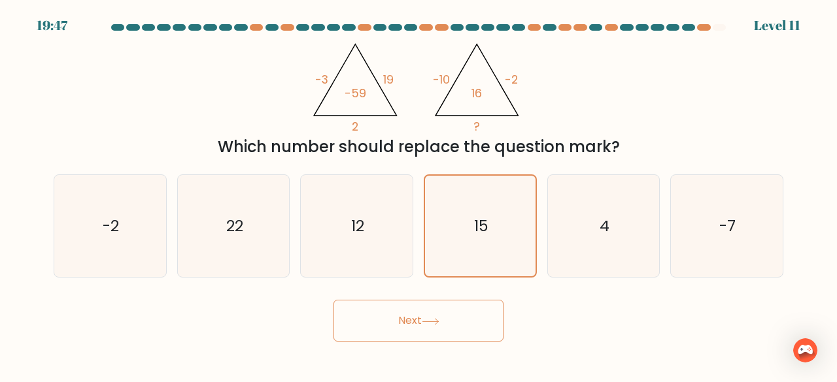
click at [448, 350] on body "19:47 Level 11" at bounding box center [418, 191] width 837 height 382
click at [458, 331] on button "Next" at bounding box center [418, 321] width 170 height 42
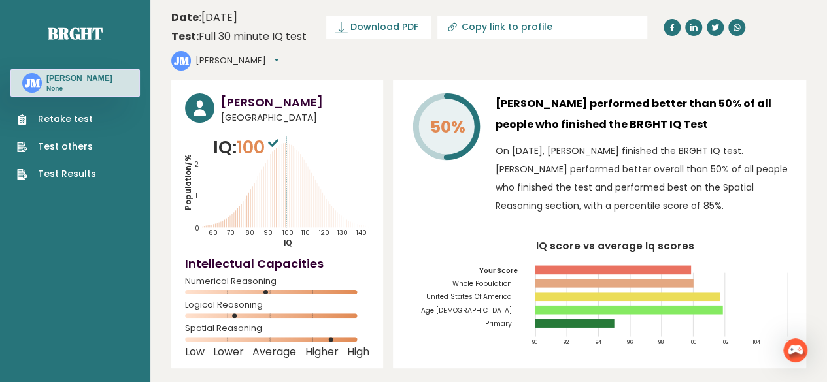
click at [44, 122] on link "Retake test" at bounding box center [56, 119] width 79 height 14
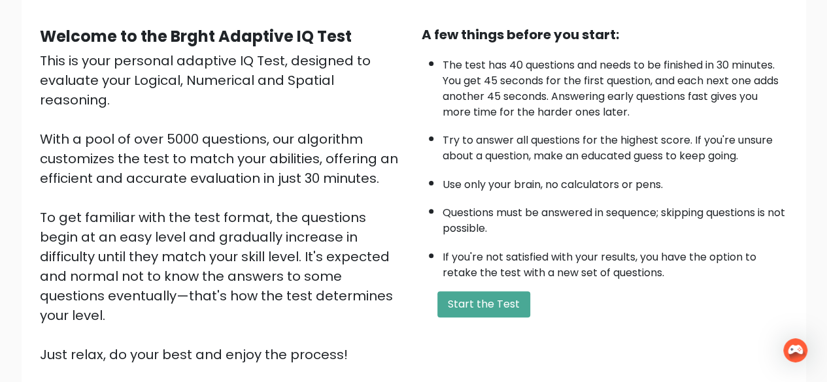
scroll to position [131, 0]
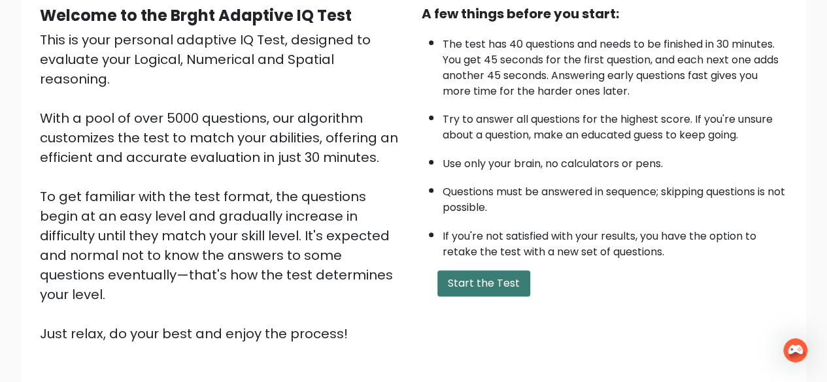
click at [458, 286] on button "Start the Test" at bounding box center [483, 284] width 93 height 26
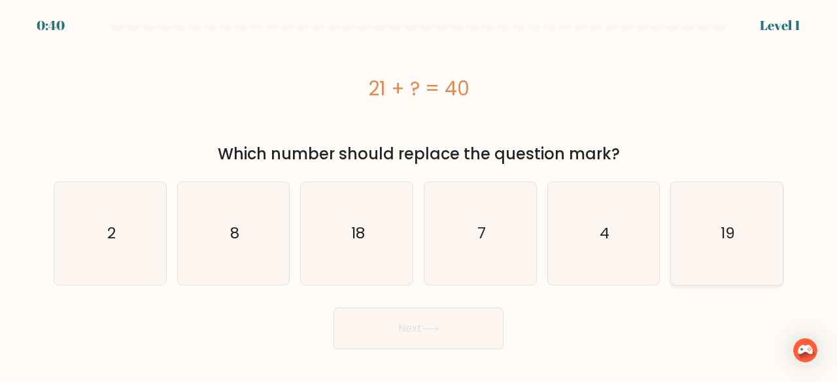
click at [726, 229] on text "19" at bounding box center [727, 234] width 14 height 22
click at [419, 195] on input "f. 19" at bounding box center [418, 193] width 1 height 3
radio input "true"
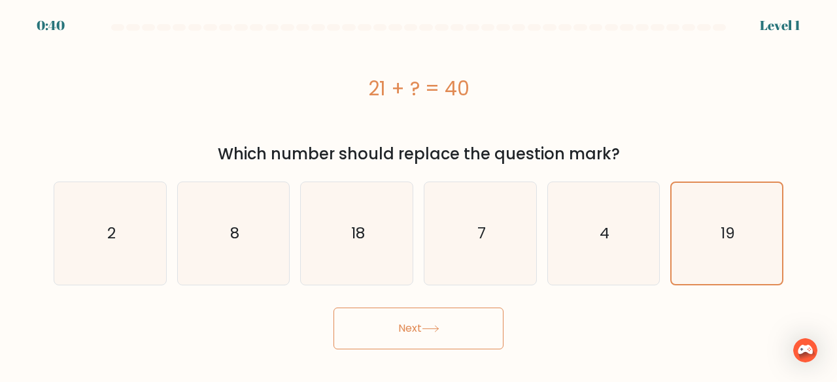
click at [461, 327] on button "Next" at bounding box center [418, 329] width 170 height 42
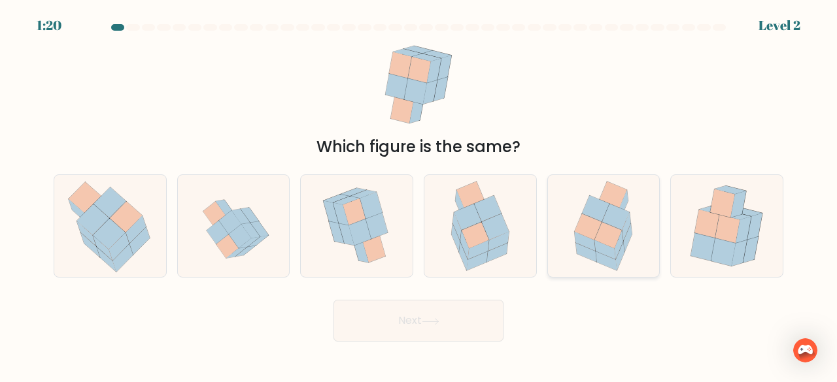
click at [583, 236] on icon at bounding box center [585, 241] width 21 height 19
click at [419, 195] on input "e." at bounding box center [418, 193] width 1 height 3
radio input "true"
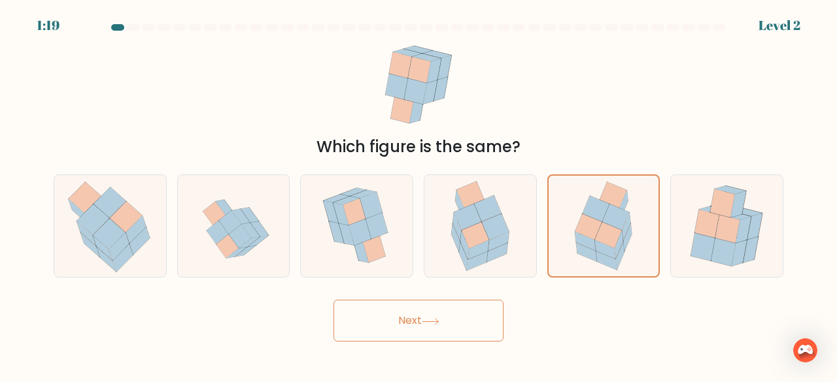
click at [451, 322] on button "Next" at bounding box center [418, 321] width 170 height 42
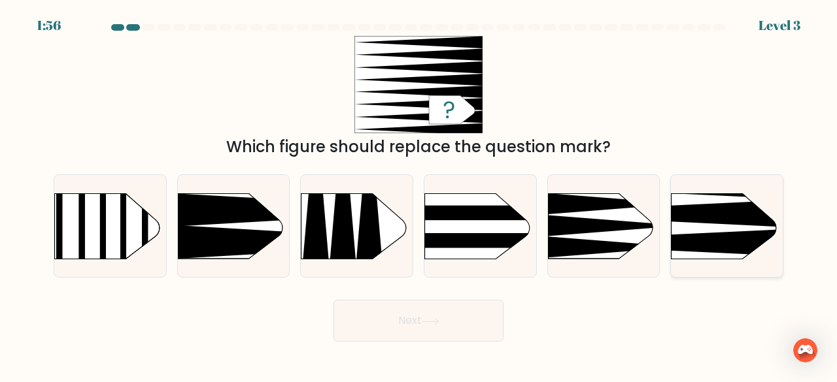
click at [684, 232] on rect at bounding box center [647, 168] width 290 height 221
click at [419, 195] on input "f." at bounding box center [418, 193] width 1 height 3
radio input "true"
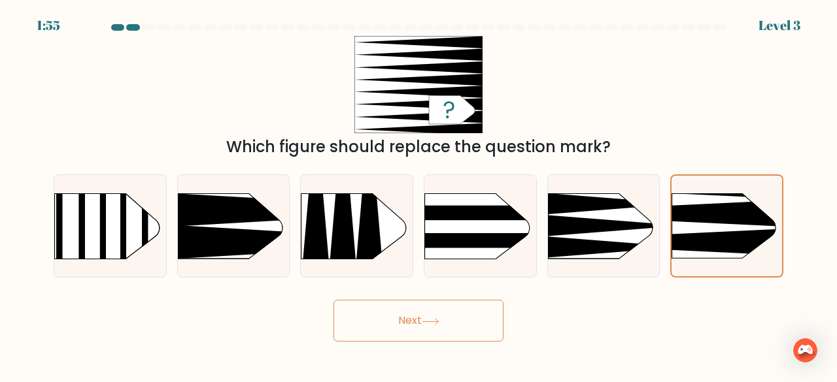
click at [449, 322] on button "Next" at bounding box center [418, 321] width 170 height 42
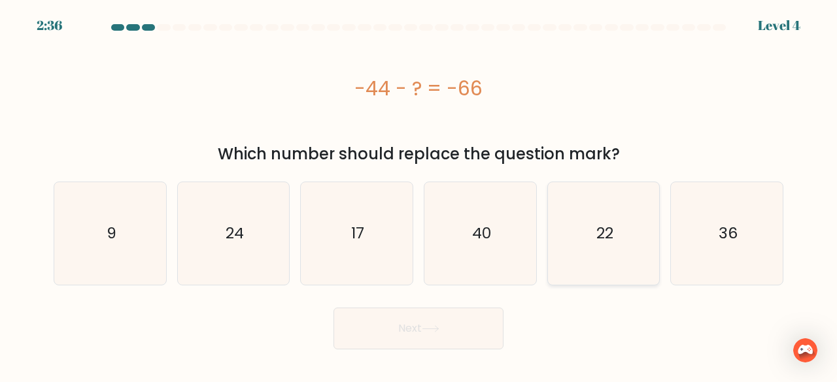
click at [588, 249] on icon "22" at bounding box center [603, 233] width 103 height 103
click at [419, 195] on input "e. 22" at bounding box center [418, 193] width 1 height 3
radio input "true"
click at [459, 332] on button "Next" at bounding box center [418, 329] width 170 height 42
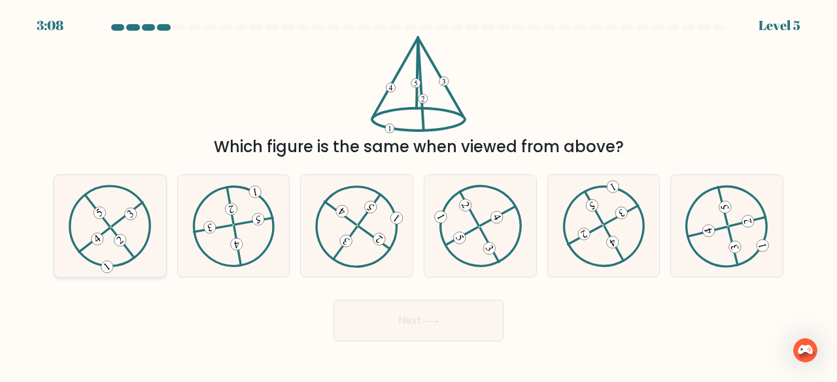
click at [108, 224] on 610 at bounding box center [97, 210] width 24 height 31
click at [418, 195] on input "a." at bounding box center [418, 193] width 1 height 3
radio input "true"
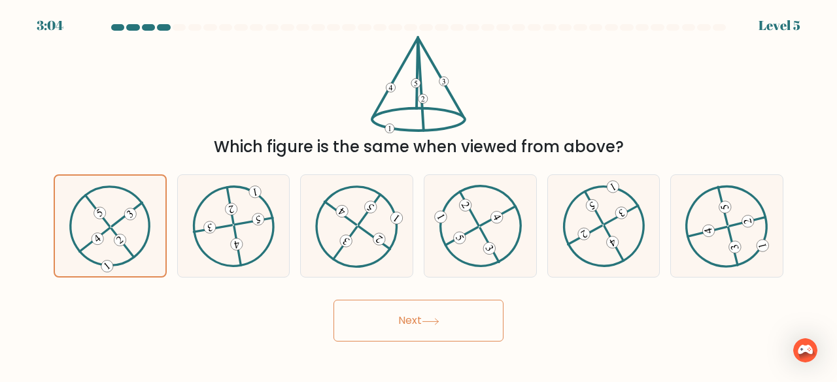
click at [468, 323] on button "Next" at bounding box center [418, 321] width 170 height 42
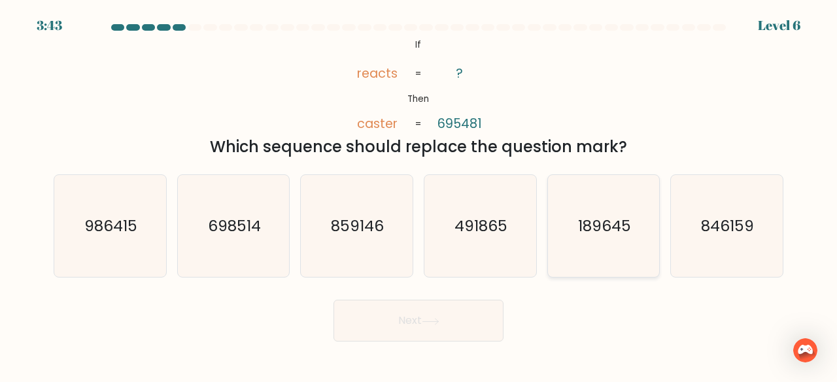
click at [600, 222] on text "189645" at bounding box center [604, 226] width 53 height 22
click at [419, 195] on input "e. 189645" at bounding box center [418, 193] width 1 height 3
radio input "true"
click at [435, 331] on button "Next" at bounding box center [418, 321] width 170 height 42
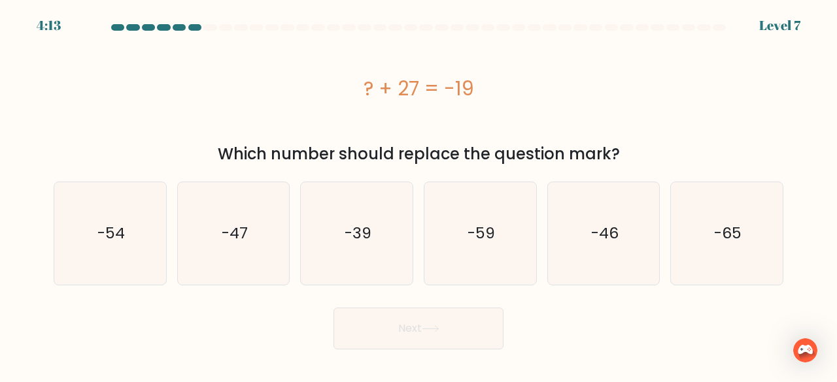
drag, startPoint x: 562, startPoint y: 228, endPoint x: 544, endPoint y: 237, distance: 20.5
click at [563, 228] on icon "-46" at bounding box center [603, 233] width 103 height 103
click at [419, 195] on input "e. -46" at bounding box center [418, 193] width 1 height 3
radio input "true"
click at [441, 314] on button "Next" at bounding box center [418, 329] width 170 height 42
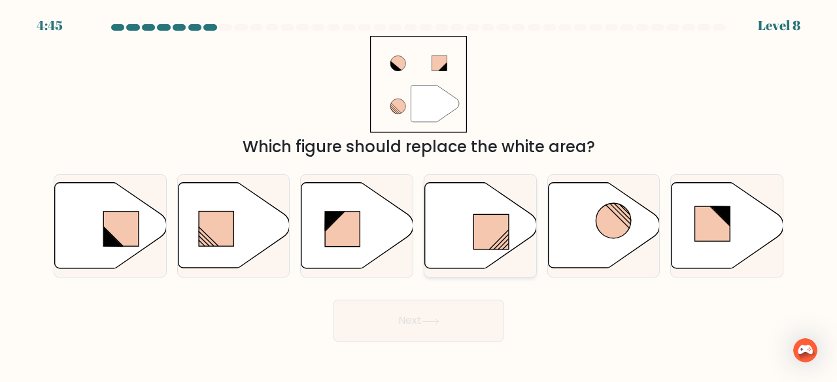
click at [475, 233] on rect at bounding box center [490, 232] width 35 height 35
click at [419, 195] on input "d." at bounding box center [418, 193] width 1 height 3
radio input "true"
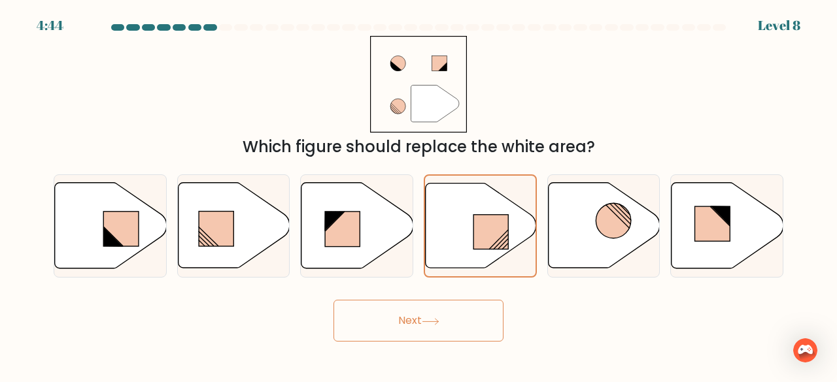
click at [460, 318] on button "Next" at bounding box center [418, 321] width 170 height 42
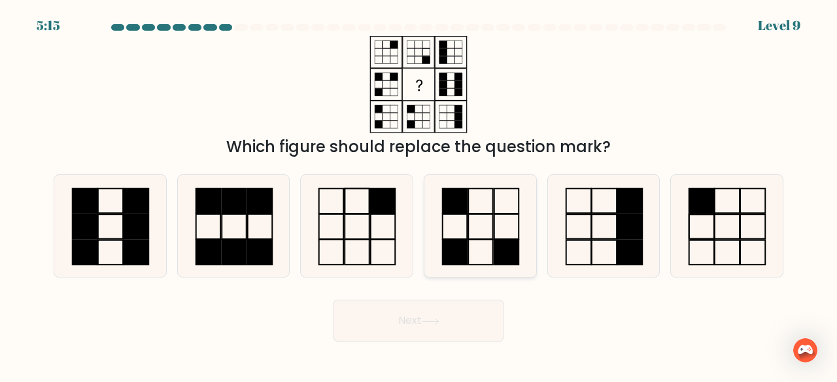
click at [453, 249] on rect at bounding box center [455, 252] width 25 height 25
click at [419, 195] on input "d." at bounding box center [418, 193] width 1 height 3
radio input "true"
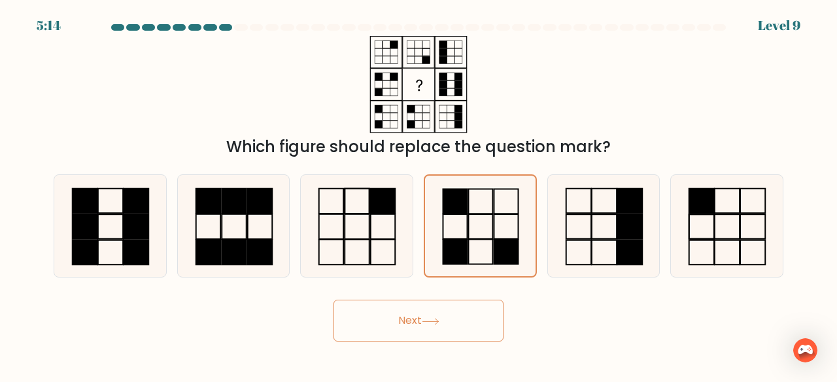
click at [455, 320] on button "Next" at bounding box center [418, 321] width 170 height 42
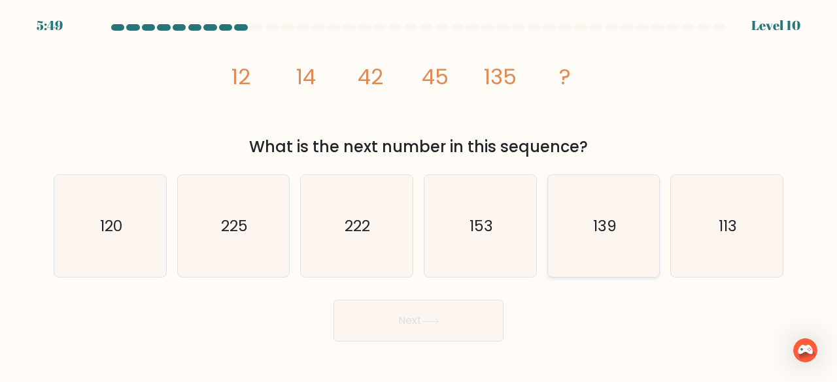
click at [599, 242] on icon "139" at bounding box center [603, 226] width 103 height 103
click at [419, 195] on input "e. 139" at bounding box center [418, 193] width 1 height 3
radio input "true"
click at [484, 330] on button "Next" at bounding box center [418, 321] width 170 height 42
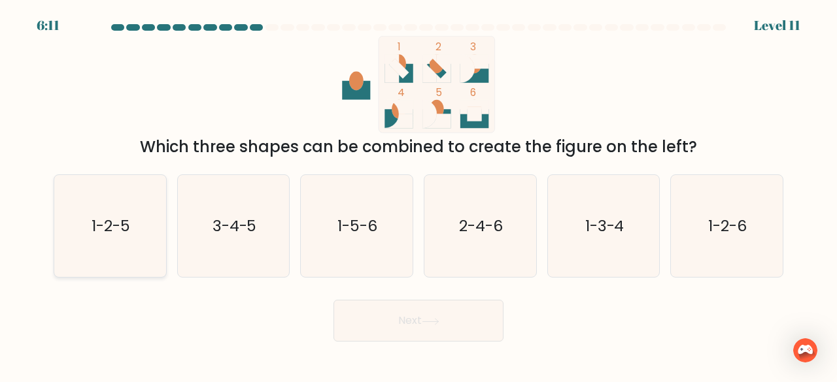
click at [97, 237] on icon "1-2-5" at bounding box center [110, 226] width 103 height 103
click at [418, 195] on input "a. 1-2-5" at bounding box center [418, 193] width 1 height 3
radio input "true"
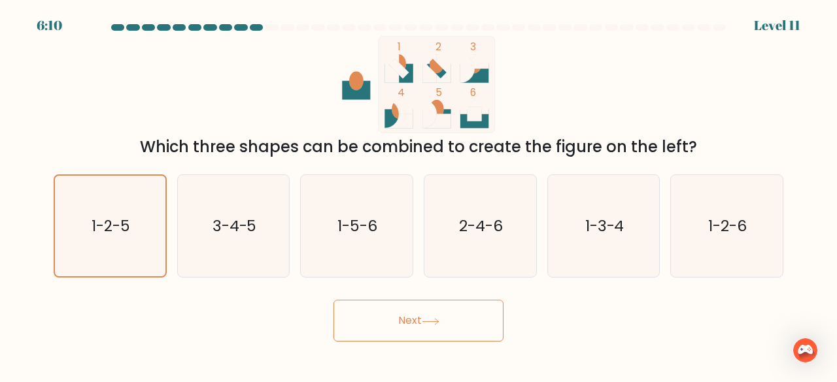
click at [434, 324] on icon at bounding box center [431, 321] width 18 height 7
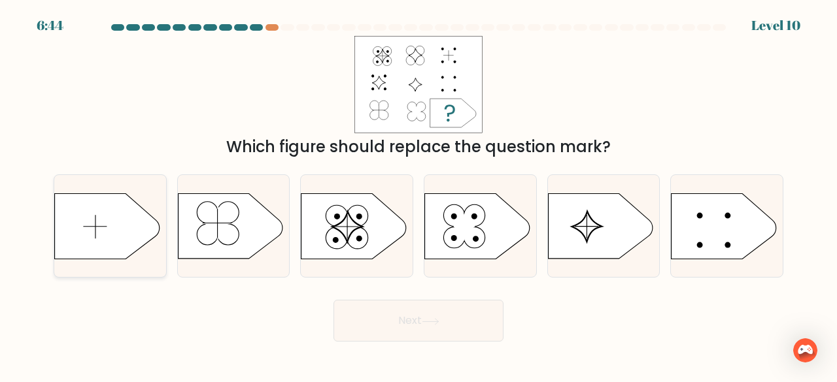
drag, startPoint x: 111, startPoint y: 244, endPoint x: 118, endPoint y: 242, distance: 6.8
click at [112, 242] on icon at bounding box center [107, 225] width 105 height 65
click at [418, 195] on input "a." at bounding box center [418, 193] width 1 height 3
radio input "true"
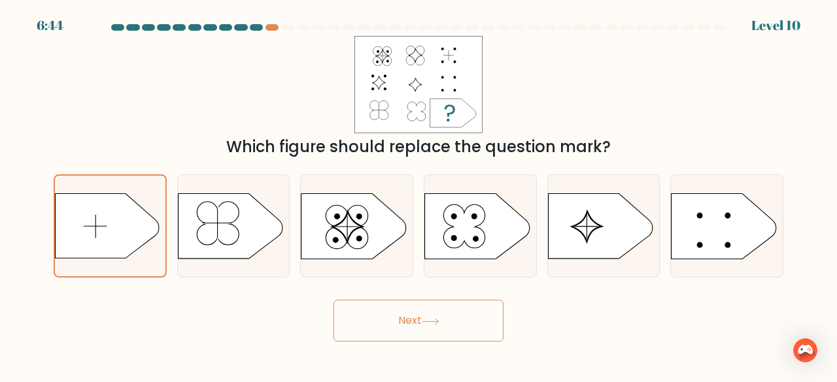
click at [425, 317] on button "Next" at bounding box center [418, 321] width 170 height 42
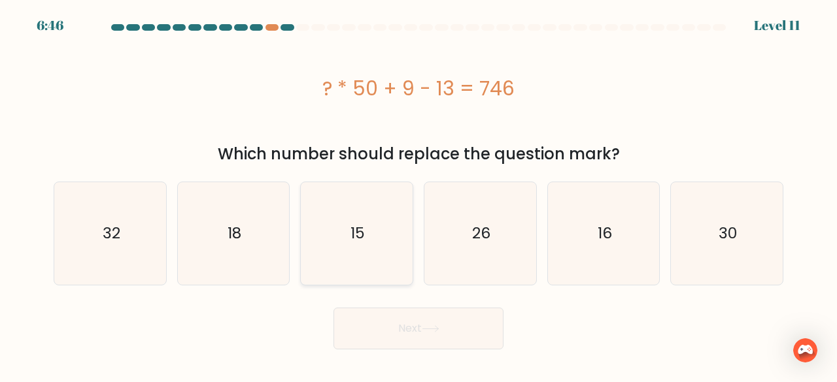
click at [369, 210] on icon "15" at bounding box center [356, 233] width 103 height 103
click at [418, 195] on input "c. 15" at bounding box center [418, 193] width 1 height 3
radio input "true"
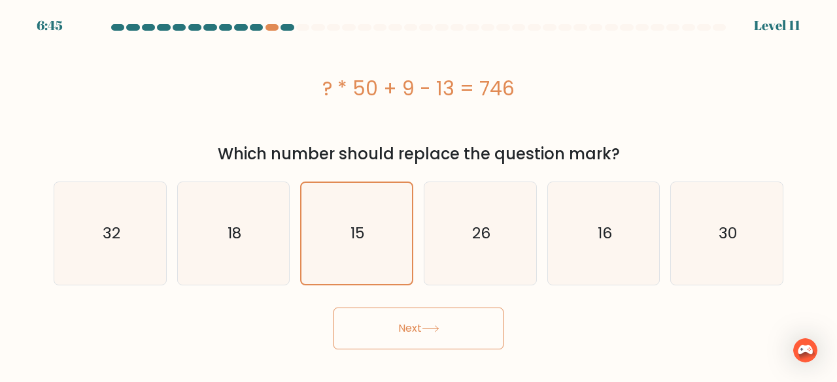
drag, startPoint x: 429, startPoint y: 314, endPoint x: 473, endPoint y: 296, distance: 48.1
click at [429, 314] on button "Next" at bounding box center [418, 329] width 170 height 42
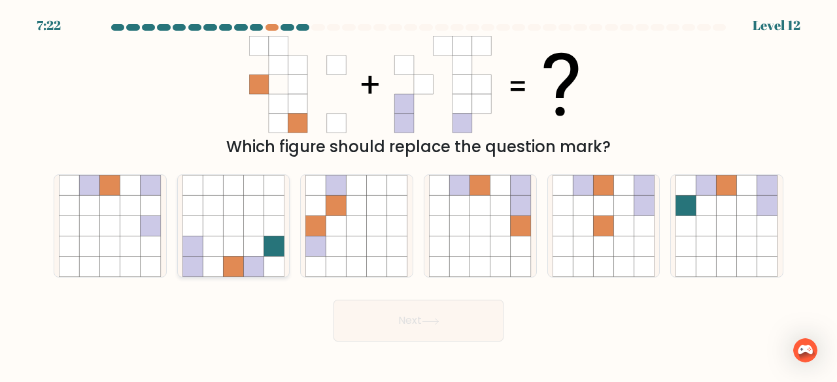
click at [241, 271] on icon at bounding box center [233, 267] width 20 height 20
click at [418, 195] on input "b." at bounding box center [418, 193] width 1 height 3
radio input "true"
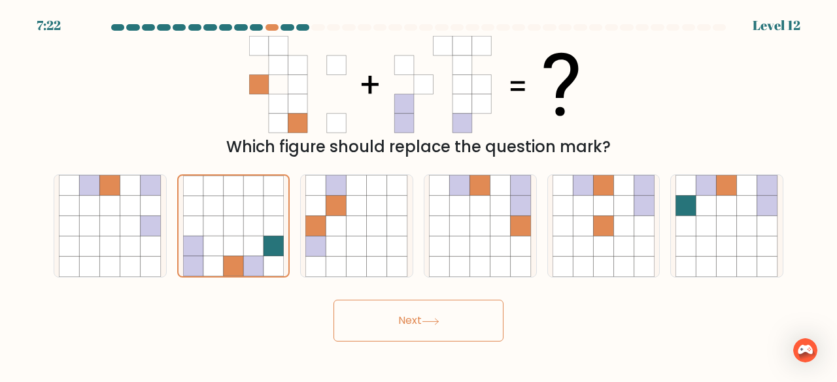
click at [370, 311] on button "Next" at bounding box center [418, 321] width 170 height 42
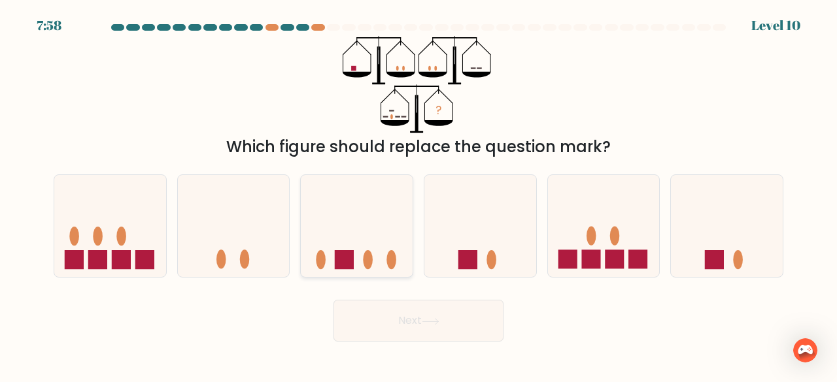
click at [397, 250] on icon at bounding box center [357, 226] width 112 height 92
click at [418, 195] on input "c." at bounding box center [418, 193] width 1 height 3
radio input "true"
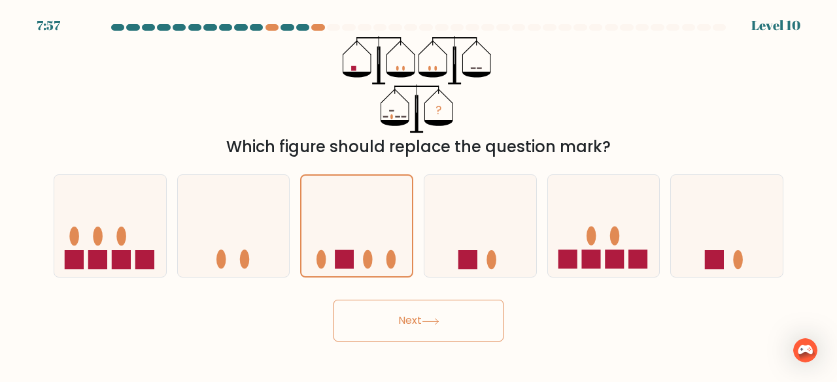
click at [427, 321] on icon at bounding box center [431, 321] width 18 height 7
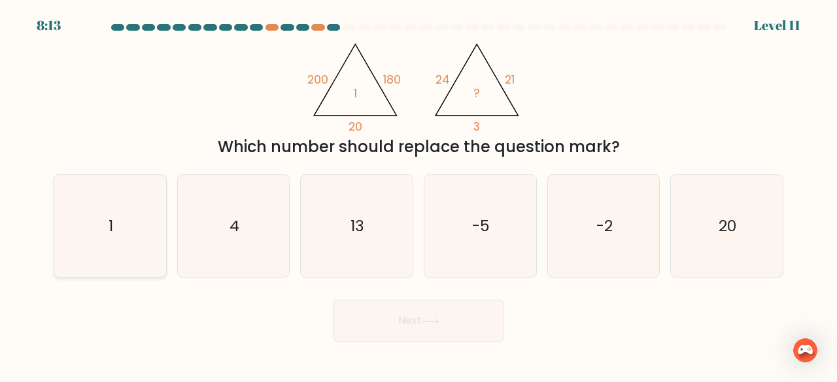
click at [139, 247] on icon "1" at bounding box center [110, 226] width 103 height 103
click at [418, 195] on input "a. 1" at bounding box center [418, 193] width 1 height 3
radio input "true"
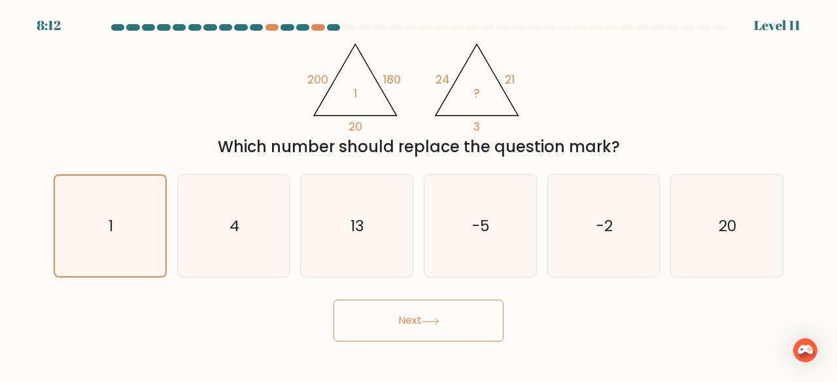
click at [370, 325] on button "Next" at bounding box center [418, 321] width 170 height 42
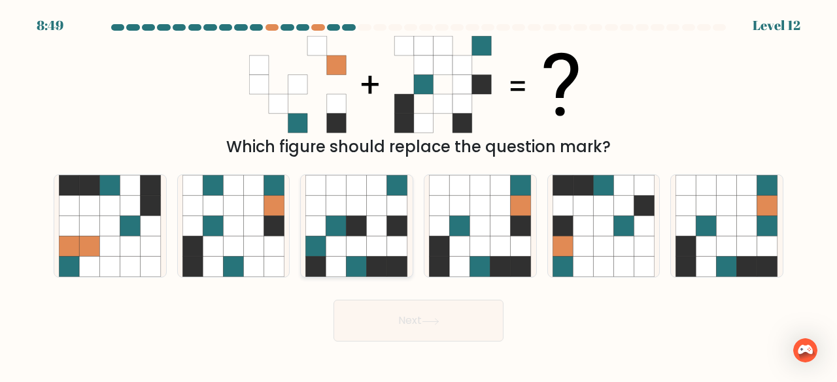
click at [392, 266] on icon at bounding box center [397, 267] width 20 height 20
click at [418, 195] on input "c." at bounding box center [418, 193] width 1 height 3
radio input "true"
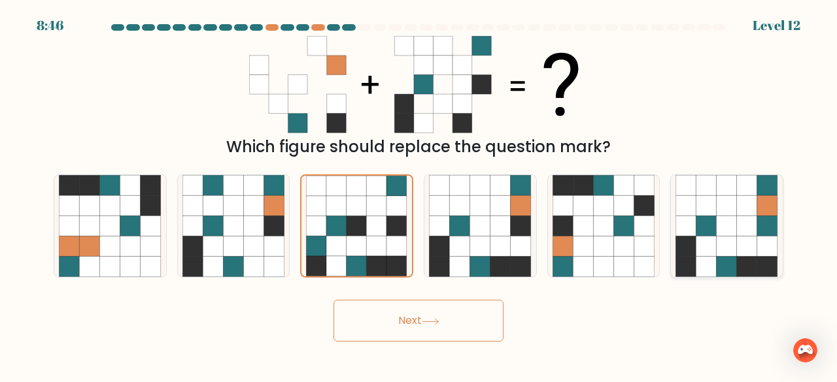
click at [771, 258] on icon at bounding box center [767, 267] width 20 height 20
click at [419, 195] on input "f." at bounding box center [418, 193] width 1 height 3
radio input "true"
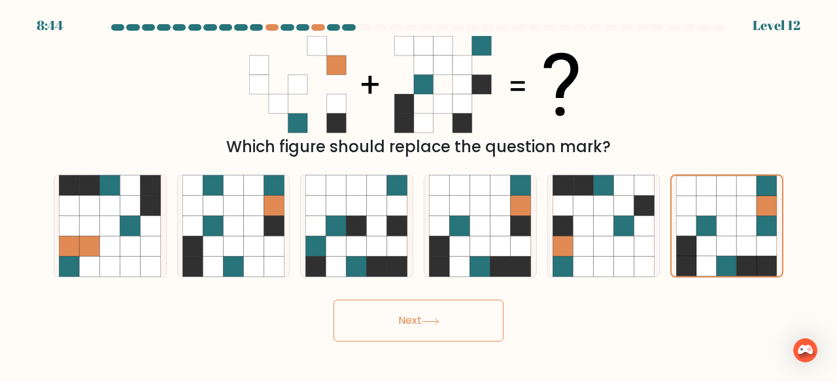
click at [446, 330] on button "Next" at bounding box center [418, 321] width 170 height 42
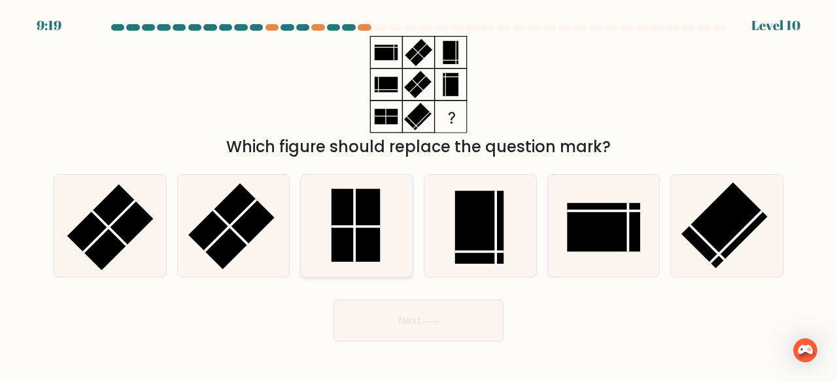
click at [390, 228] on icon at bounding box center [356, 226] width 103 height 103
click at [418, 195] on input "c." at bounding box center [418, 193] width 1 height 3
radio input "true"
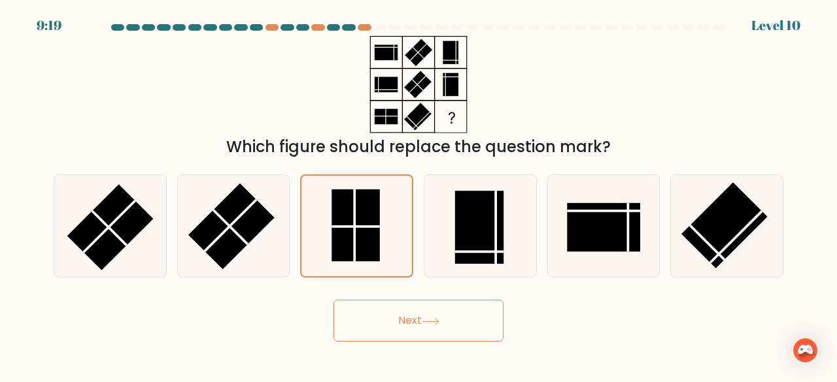
click at [424, 334] on button "Next" at bounding box center [418, 321] width 170 height 42
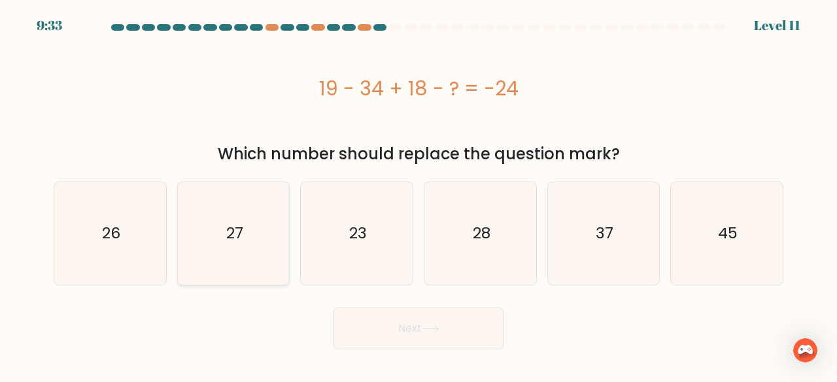
click at [226, 263] on icon "27" at bounding box center [233, 233] width 103 height 103
click at [418, 195] on input "b. 27" at bounding box center [418, 193] width 1 height 3
radio input "true"
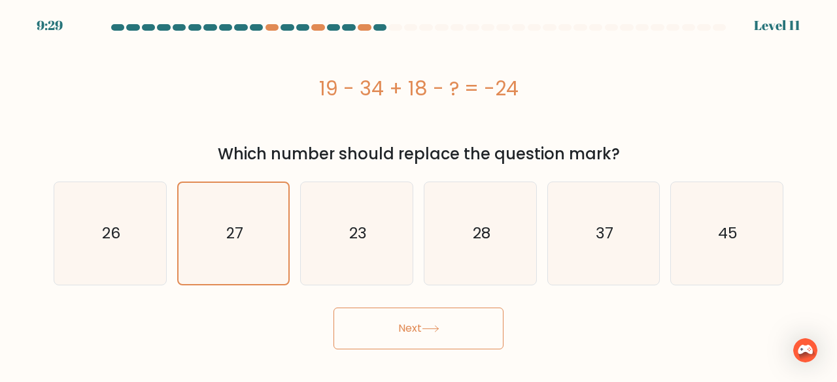
click at [418, 322] on button "Next" at bounding box center [418, 329] width 170 height 42
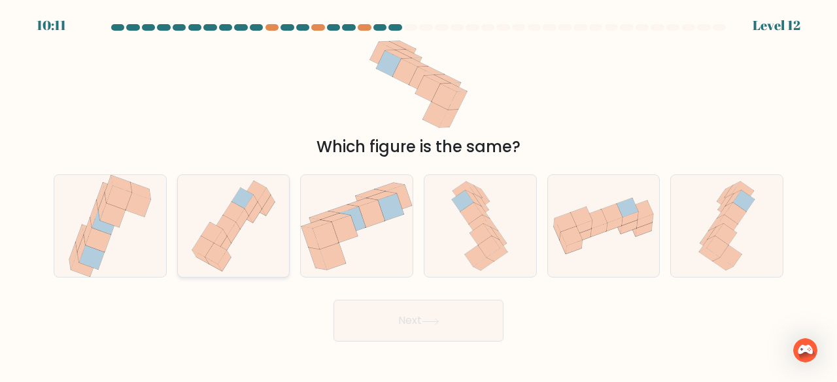
click at [227, 247] on icon at bounding box center [224, 247] width 13 height 21
click at [418, 195] on input "b." at bounding box center [418, 193] width 1 height 3
radio input "true"
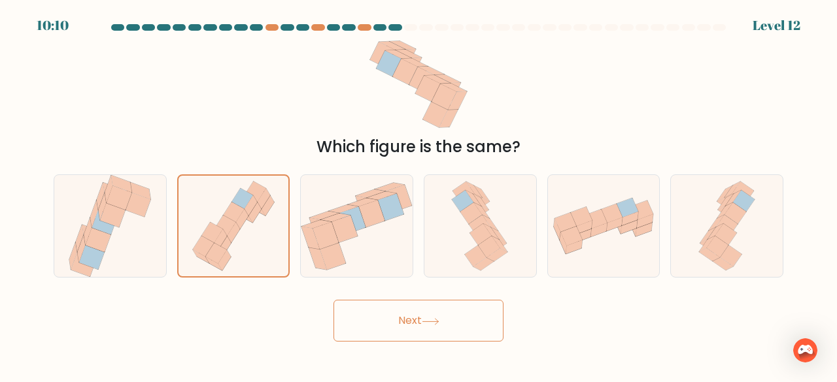
click at [386, 329] on button "Next" at bounding box center [418, 321] width 170 height 42
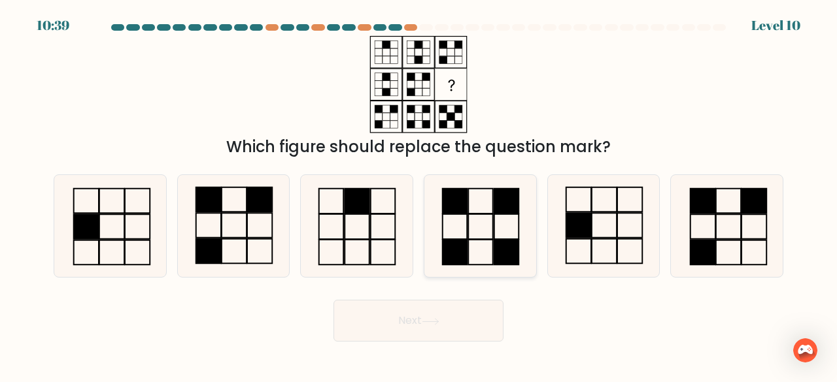
click at [439, 252] on icon at bounding box center [480, 226] width 103 height 103
click at [419, 195] on input "d." at bounding box center [418, 193] width 1 height 3
radio input "true"
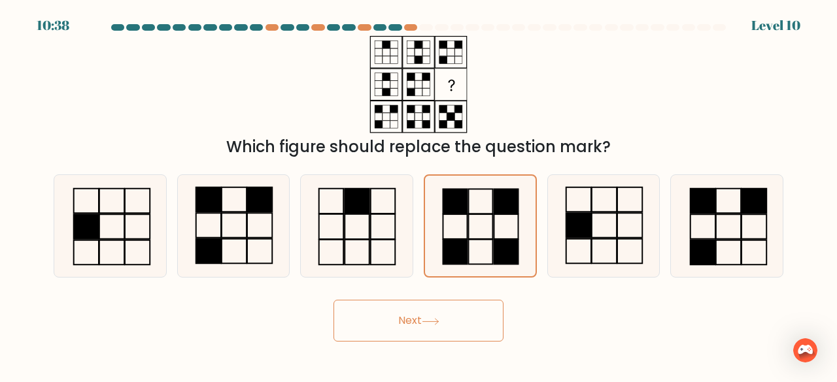
click at [433, 344] on body "10:38 Level 10" at bounding box center [418, 191] width 837 height 382
click at [429, 332] on button "Next" at bounding box center [418, 321] width 170 height 42
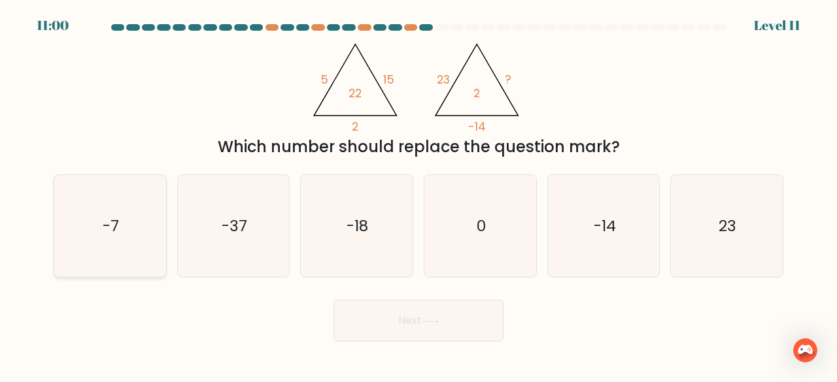
click at [136, 226] on icon "-7" at bounding box center [110, 226] width 103 height 103
click at [418, 195] on input "a. -7" at bounding box center [418, 193] width 1 height 3
radio input "true"
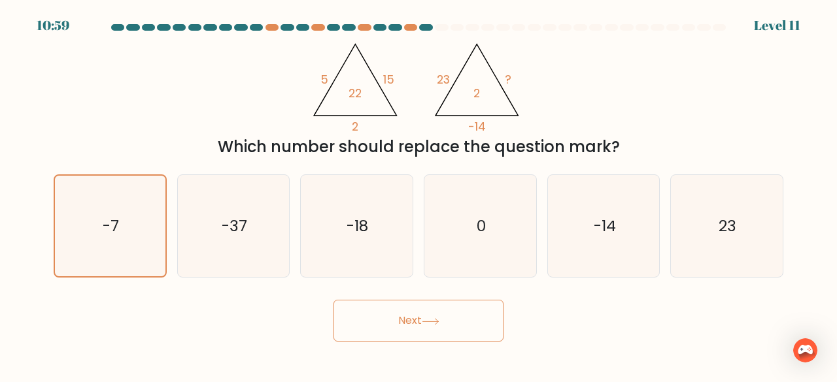
click at [363, 333] on button "Next" at bounding box center [418, 321] width 170 height 42
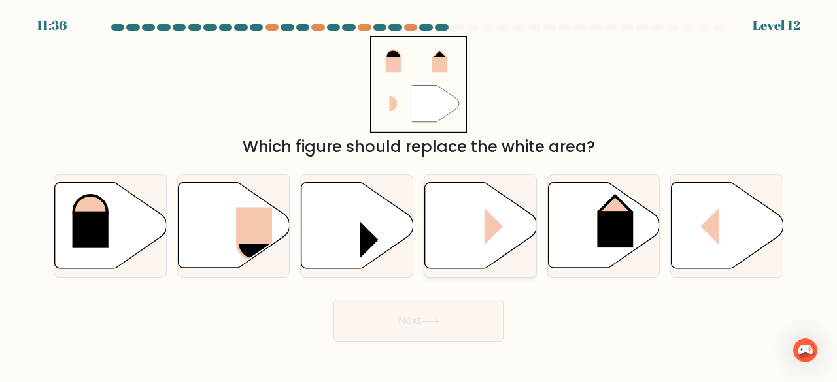
click at [479, 241] on icon at bounding box center [481, 226] width 112 height 86
click at [419, 195] on input "d." at bounding box center [418, 193] width 1 height 3
radio input "true"
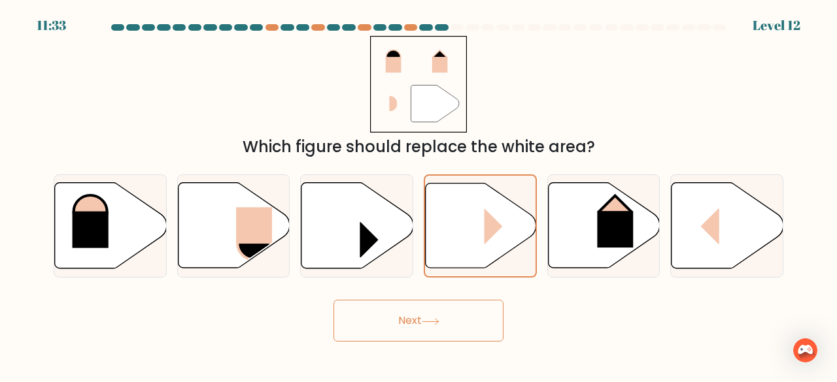
click at [445, 321] on button "Next" at bounding box center [418, 321] width 170 height 42
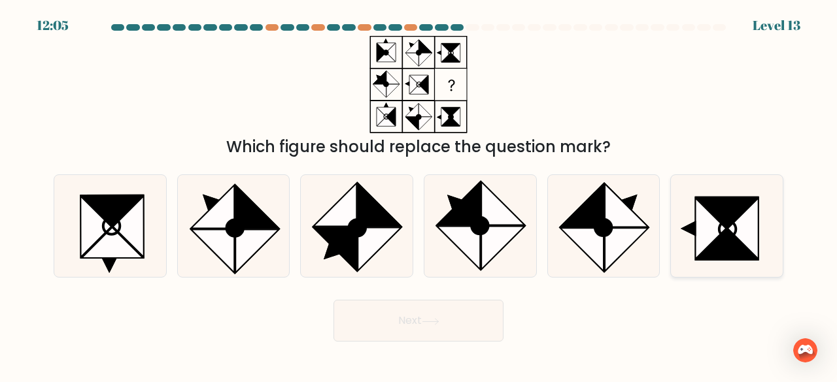
click at [733, 224] on icon at bounding box center [726, 226] width 103 height 103
click at [419, 195] on input "f." at bounding box center [418, 193] width 1 height 3
radio input "true"
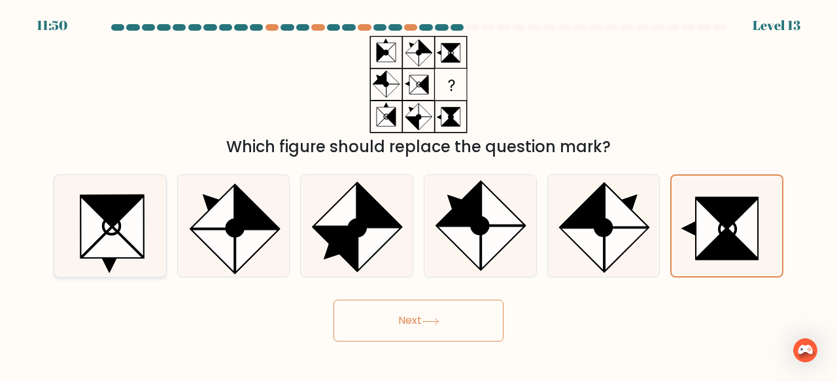
click at [141, 232] on icon at bounding box center [128, 226] width 31 height 61
click at [418, 195] on input "a." at bounding box center [418, 193] width 1 height 3
radio input "true"
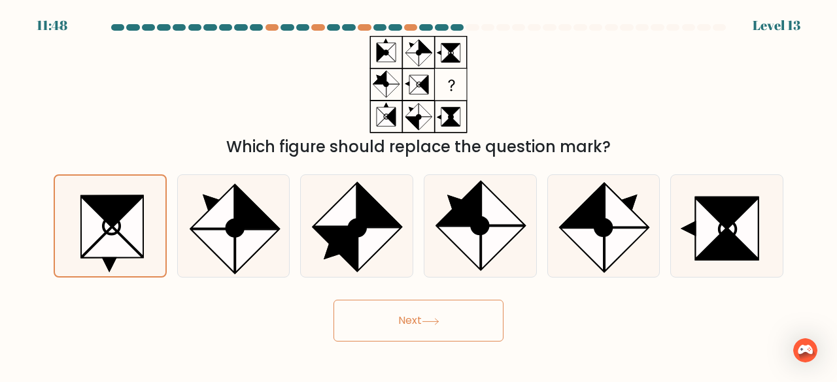
click at [365, 326] on button "Next" at bounding box center [418, 321] width 170 height 42
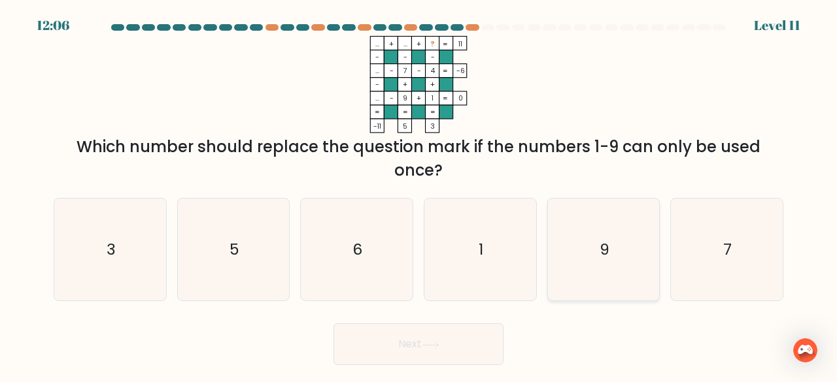
click at [595, 287] on icon "9" at bounding box center [603, 250] width 103 height 103
click at [419, 195] on input "e. 9" at bounding box center [418, 193] width 1 height 3
radio input "true"
click at [439, 345] on icon at bounding box center [431, 345] width 18 height 7
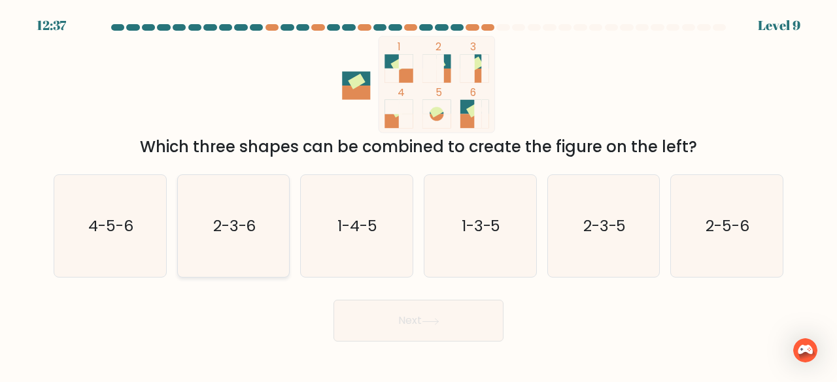
click at [238, 255] on icon "2-3-6" at bounding box center [233, 226] width 103 height 103
click at [418, 195] on input "b. 2-3-6" at bounding box center [418, 193] width 1 height 3
radio input "true"
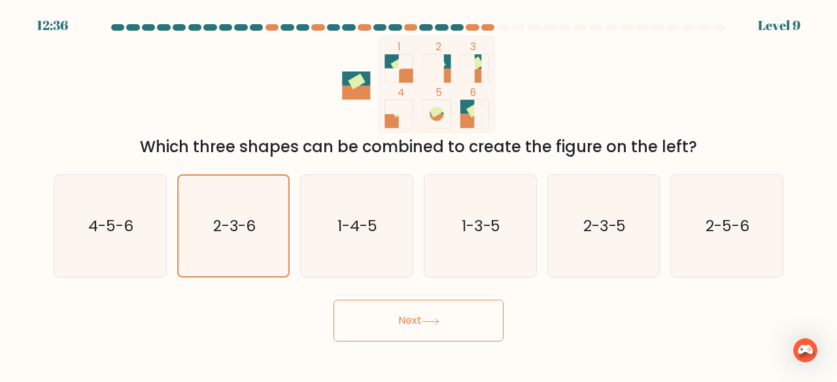
click at [464, 320] on button "Next" at bounding box center [418, 321] width 170 height 42
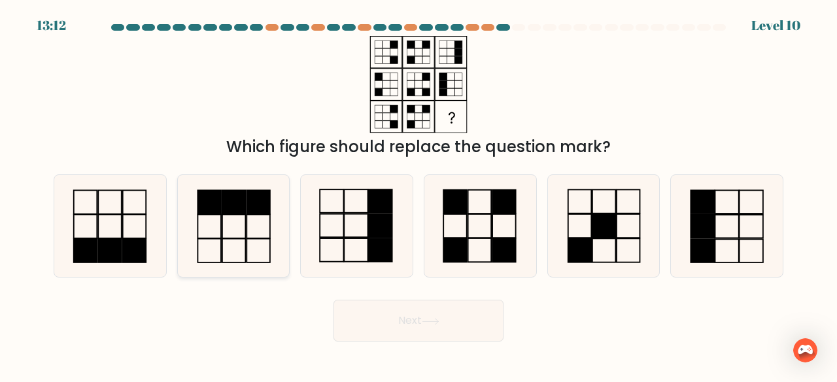
click at [209, 238] on rect at bounding box center [209, 227] width 24 height 24
click at [418, 195] on input "b." at bounding box center [418, 193] width 1 height 3
radio input "true"
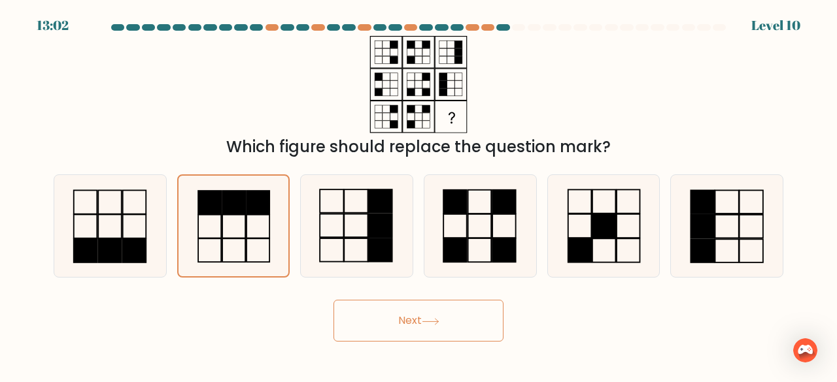
click at [454, 313] on button "Next" at bounding box center [418, 321] width 170 height 42
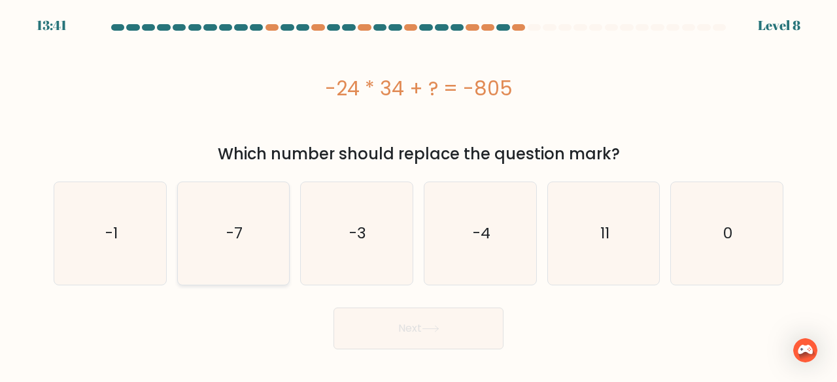
click at [235, 256] on icon "-7" at bounding box center [233, 233] width 103 height 103
click at [418, 195] on input "b. -7" at bounding box center [418, 193] width 1 height 3
radio input "true"
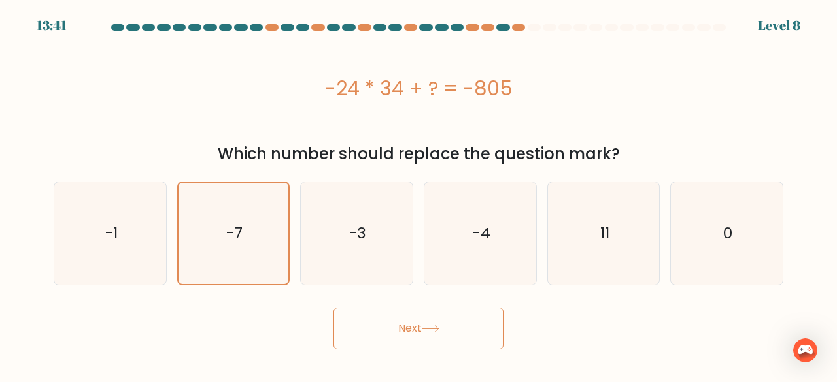
click at [465, 335] on button "Next" at bounding box center [418, 329] width 170 height 42
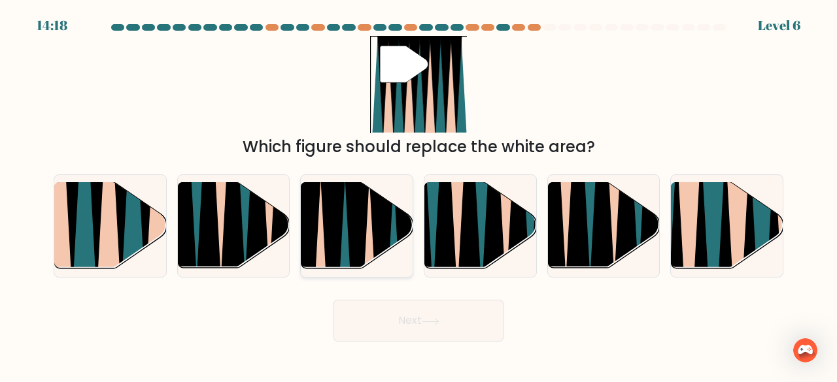
click at [384, 228] on icon at bounding box center [381, 273] width 25 height 224
click at [418, 195] on input "c." at bounding box center [418, 193] width 1 height 3
radio input "true"
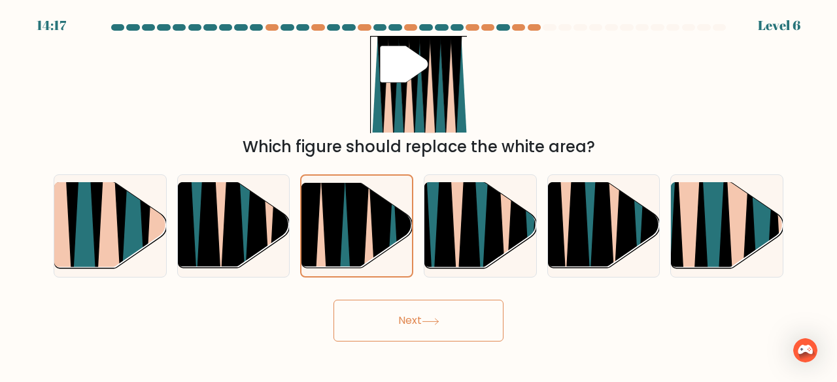
click at [431, 320] on icon at bounding box center [431, 321] width 18 height 7
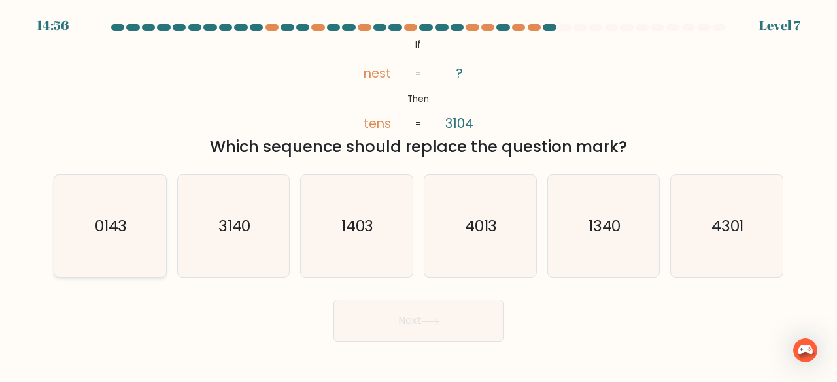
click at [69, 248] on icon "0143" at bounding box center [110, 226] width 103 height 103
click at [418, 195] on input "a. 0143" at bounding box center [418, 193] width 1 height 3
radio input "true"
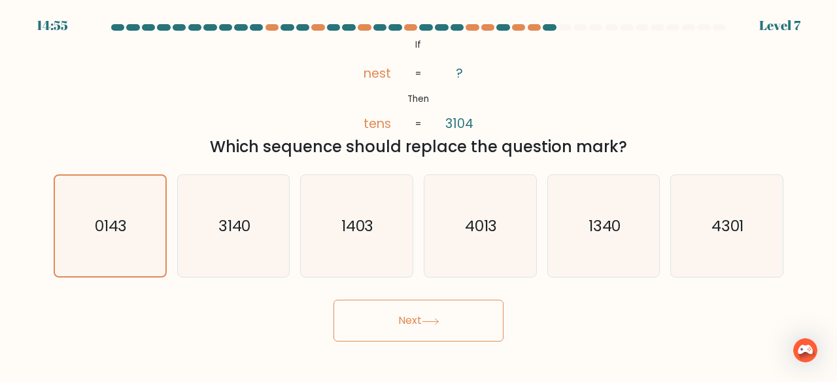
click at [422, 313] on button "Next" at bounding box center [418, 321] width 170 height 42
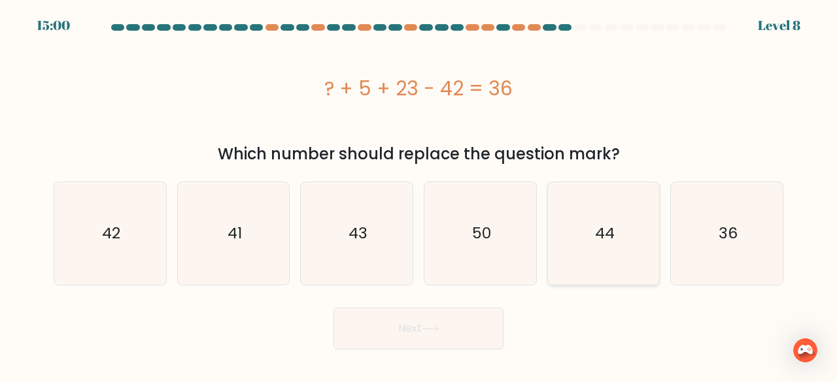
click at [571, 254] on icon "44" at bounding box center [603, 233] width 103 height 103
click at [419, 195] on input "e. 44" at bounding box center [418, 193] width 1 height 3
radio input "true"
click at [469, 324] on button "Next" at bounding box center [418, 329] width 170 height 42
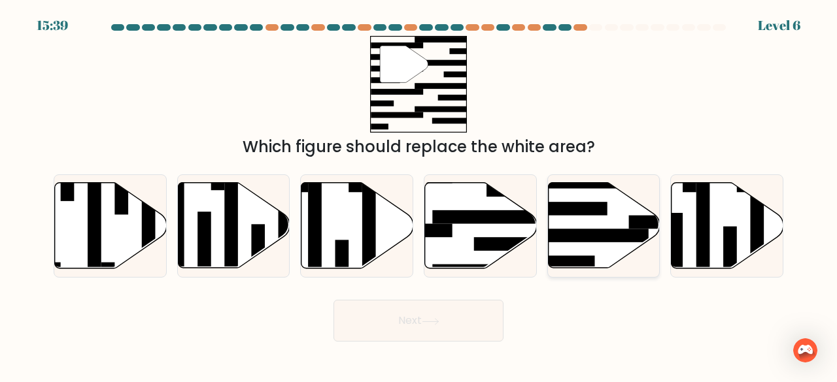
click at [589, 228] on icon at bounding box center [604, 226] width 112 height 86
click at [419, 195] on input "e." at bounding box center [418, 193] width 1 height 3
radio input "true"
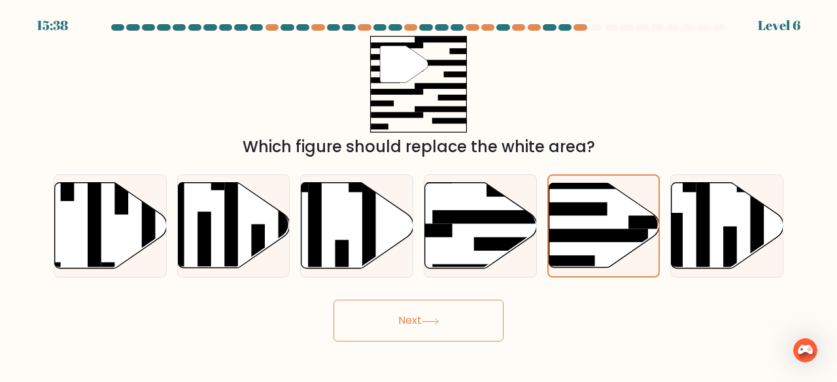
click at [476, 313] on button "Next" at bounding box center [418, 321] width 170 height 42
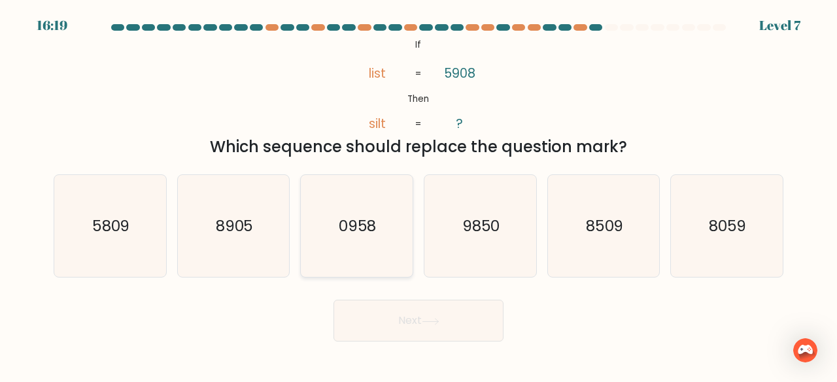
drag, startPoint x: 365, startPoint y: 227, endPoint x: 381, endPoint y: 235, distance: 18.1
click at [365, 228] on text "0958" at bounding box center [358, 226] width 38 height 22
click at [418, 195] on input "c. 0958" at bounding box center [418, 193] width 1 height 3
radio input "true"
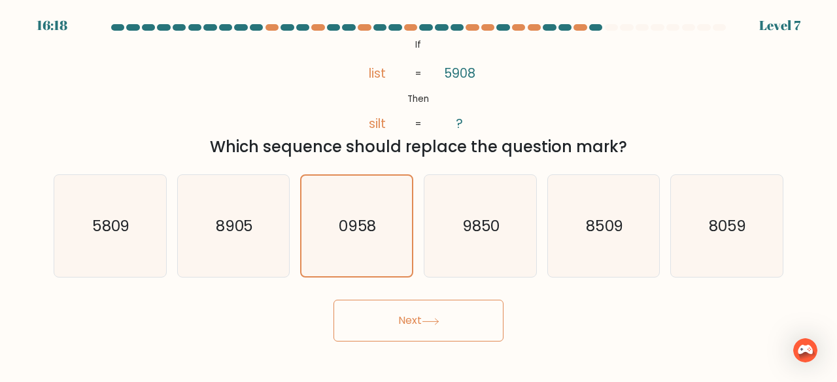
click at [483, 365] on body "16:18 Level 7 ?" at bounding box center [418, 191] width 837 height 382
click at [477, 327] on button "Next" at bounding box center [418, 321] width 170 height 42
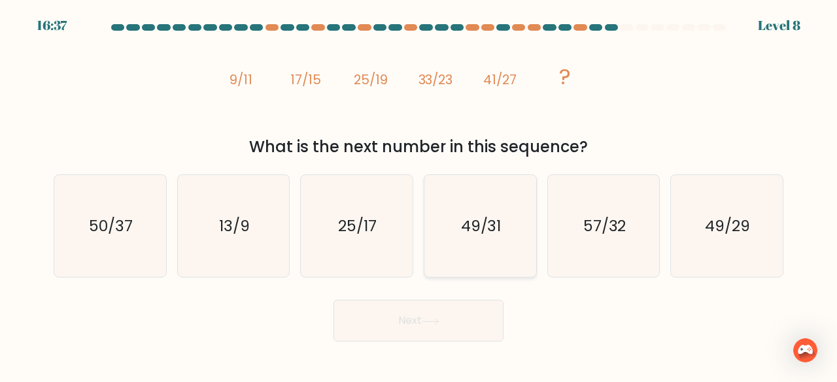
click at [501, 237] on icon "49/31" at bounding box center [480, 226] width 103 height 103
click at [419, 195] on input "d. 49/31" at bounding box center [418, 193] width 1 height 3
radio input "true"
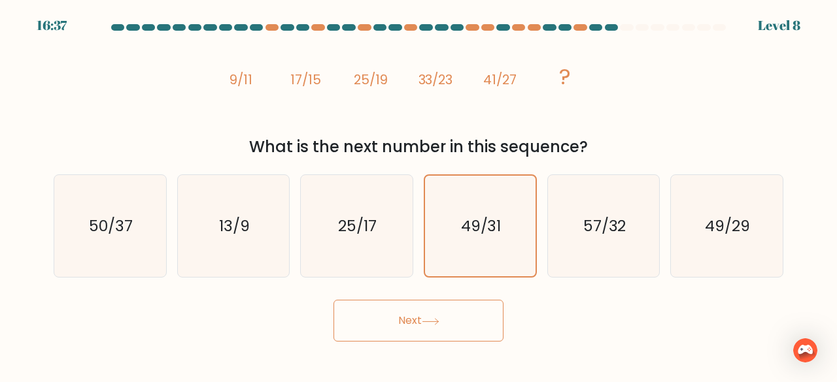
click at [433, 326] on button "Next" at bounding box center [418, 321] width 170 height 42
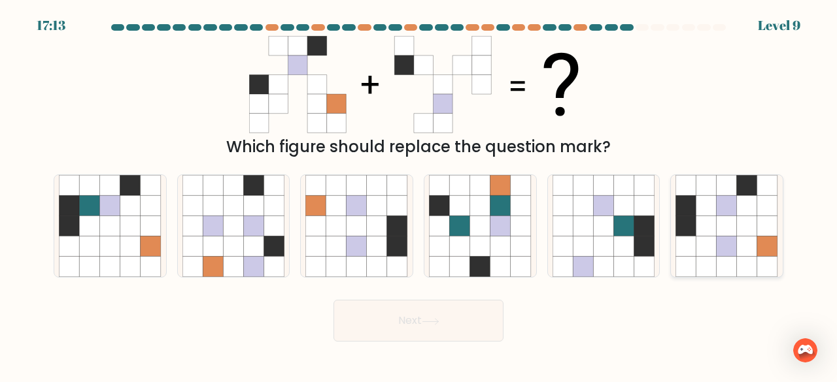
click at [739, 249] on icon at bounding box center [747, 247] width 20 height 20
click at [419, 195] on input "f." at bounding box center [418, 193] width 1 height 3
radio input "true"
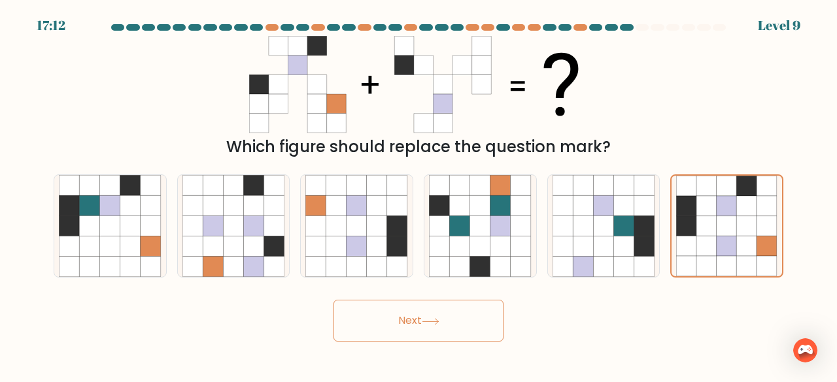
click at [411, 320] on button "Next" at bounding box center [418, 321] width 170 height 42
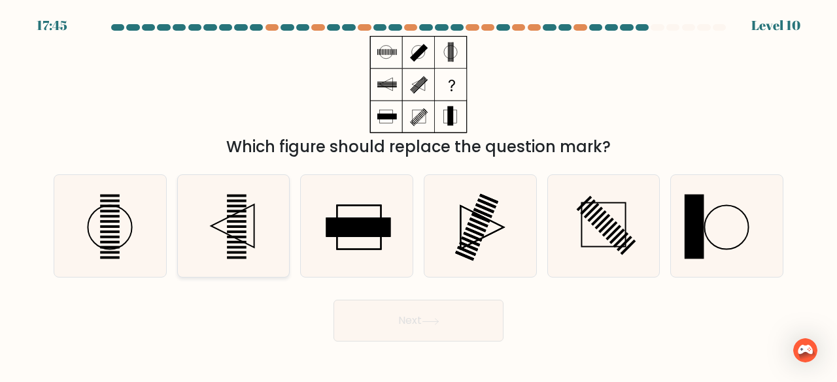
click at [207, 245] on icon at bounding box center [233, 226] width 103 height 103
click at [418, 195] on input "b." at bounding box center [418, 193] width 1 height 3
radio input "true"
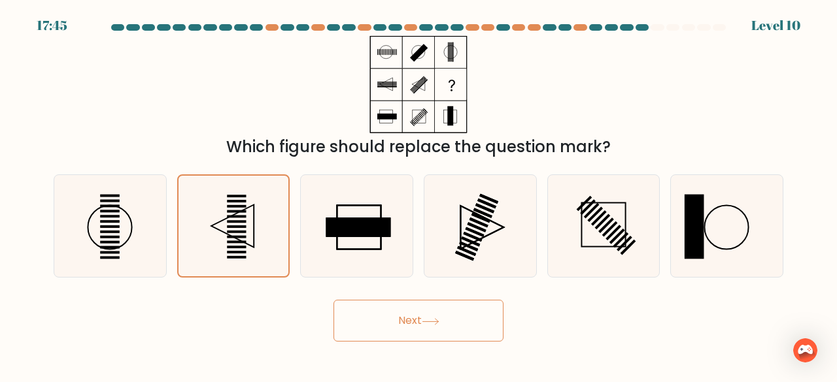
click at [394, 317] on button "Next" at bounding box center [418, 321] width 170 height 42
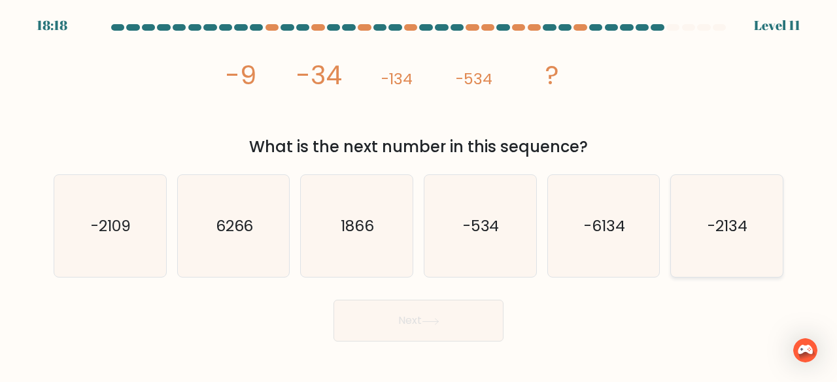
click at [750, 214] on icon "-2134" at bounding box center [726, 226] width 103 height 103
click at [419, 195] on input "f. -2134" at bounding box center [418, 193] width 1 height 3
radio input "true"
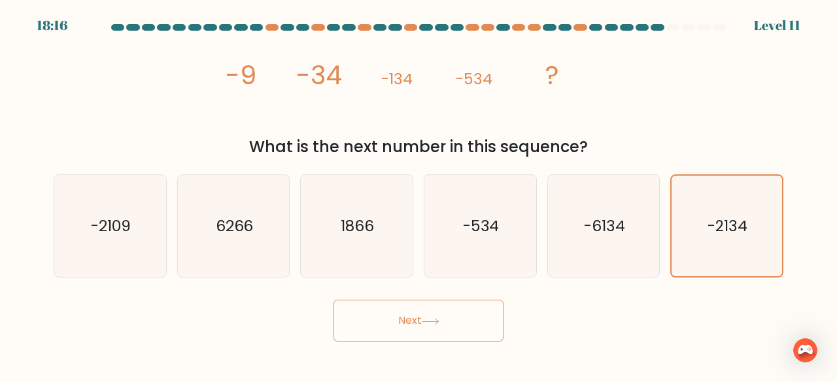
click at [398, 329] on button "Next" at bounding box center [418, 321] width 170 height 42
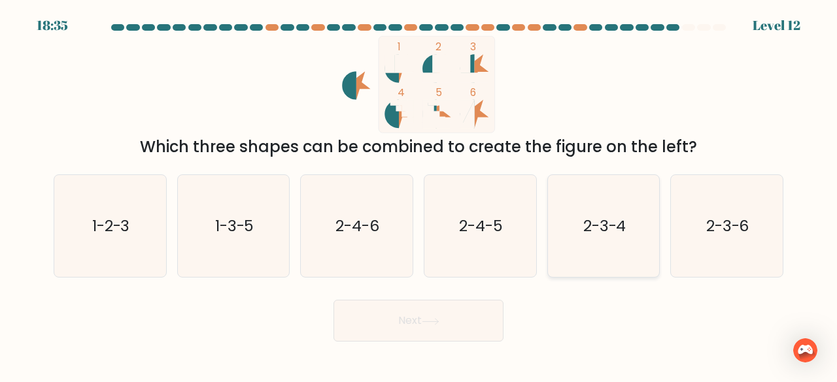
click at [650, 250] on icon "2-3-4" at bounding box center [603, 226] width 103 height 103
click at [419, 195] on input "e. 2-3-4" at bounding box center [418, 193] width 1 height 3
radio input "true"
click at [702, 248] on icon "2-3-6" at bounding box center [726, 226] width 103 height 103
click at [419, 195] on input "f. 2-3-6" at bounding box center [418, 193] width 1 height 3
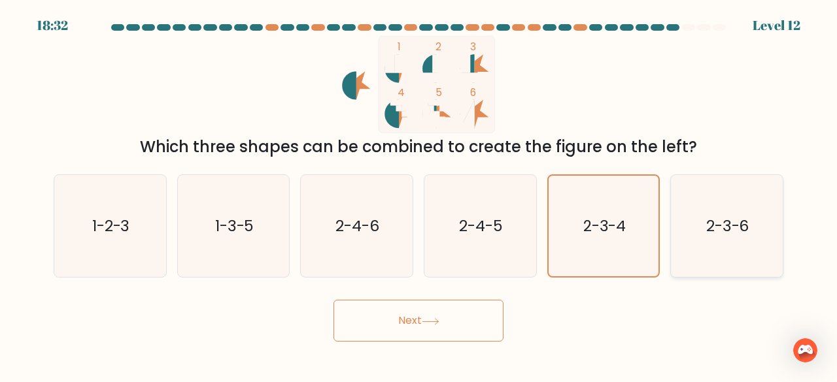
radio input "true"
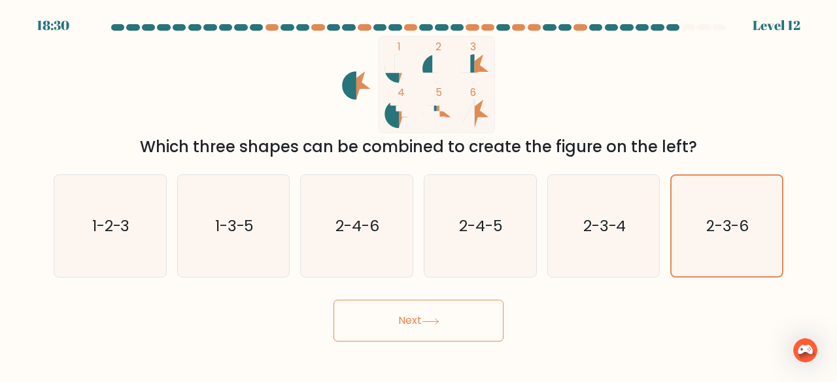
click at [453, 324] on button "Next" at bounding box center [418, 321] width 170 height 42
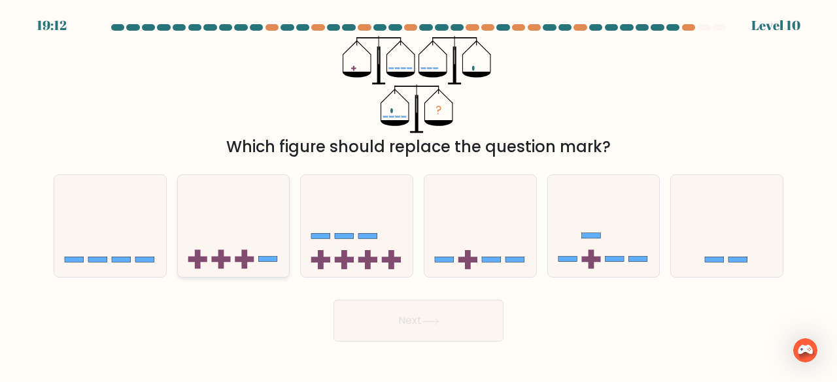
click at [195, 247] on icon at bounding box center [234, 226] width 112 height 92
click at [418, 195] on input "b." at bounding box center [418, 193] width 1 height 3
radio input "true"
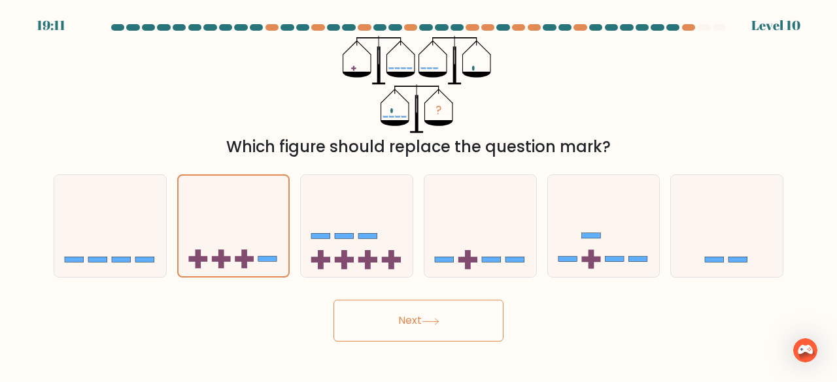
click at [410, 316] on button "Next" at bounding box center [418, 321] width 170 height 42
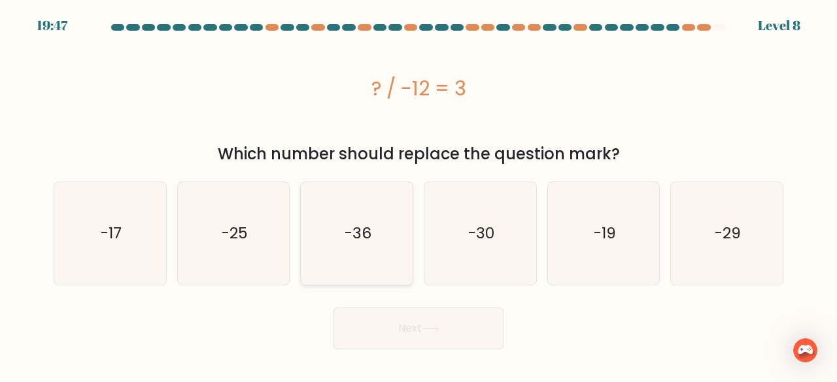
click at [403, 229] on icon "-36" at bounding box center [356, 233] width 103 height 103
click at [418, 195] on input "c. -36" at bounding box center [418, 193] width 1 height 3
radio input "true"
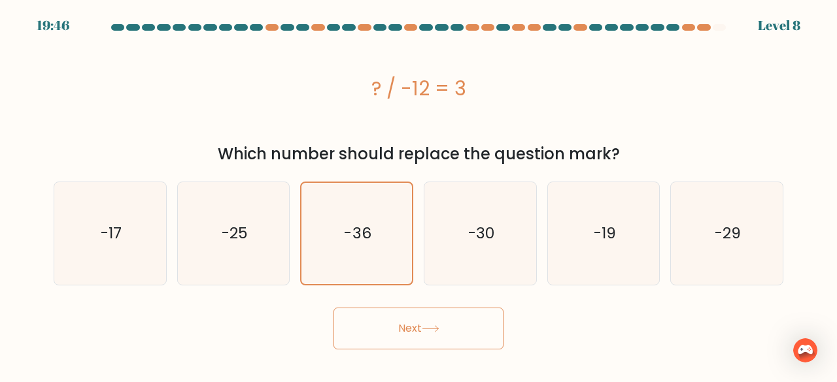
click at [443, 326] on button "Next" at bounding box center [418, 329] width 170 height 42
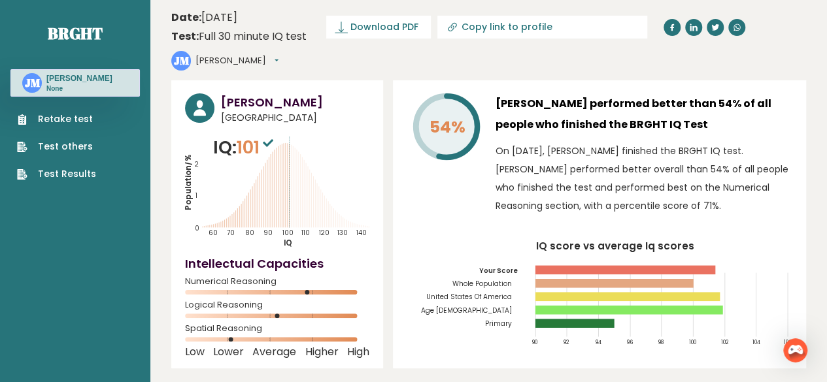
click at [364, 23] on span "Download PDF" at bounding box center [384, 27] width 68 height 14
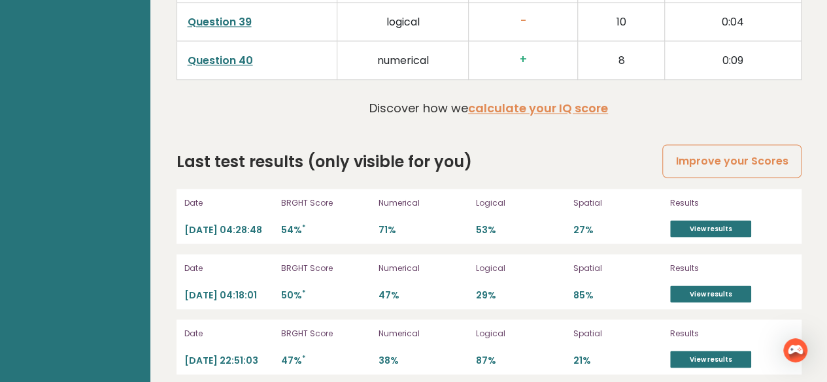
scroll to position [3566, 0]
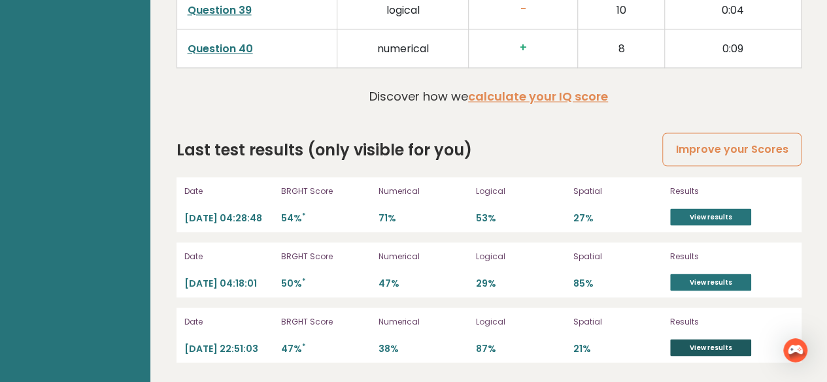
click at [703, 341] on link "View results" at bounding box center [710, 347] width 81 height 17
click at [715, 209] on link "View results" at bounding box center [710, 217] width 81 height 17
click at [702, 279] on link "View results" at bounding box center [710, 282] width 81 height 17
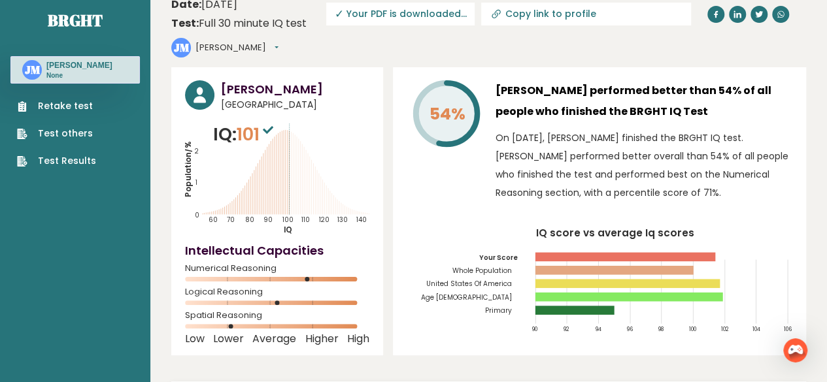
scroll to position [0, 0]
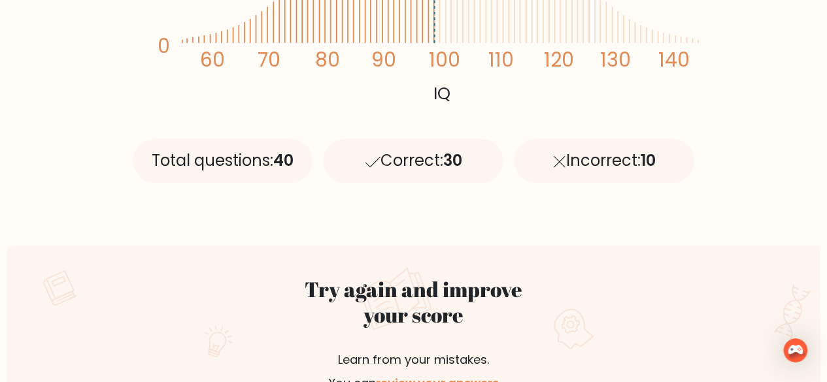
scroll to position [523, 0]
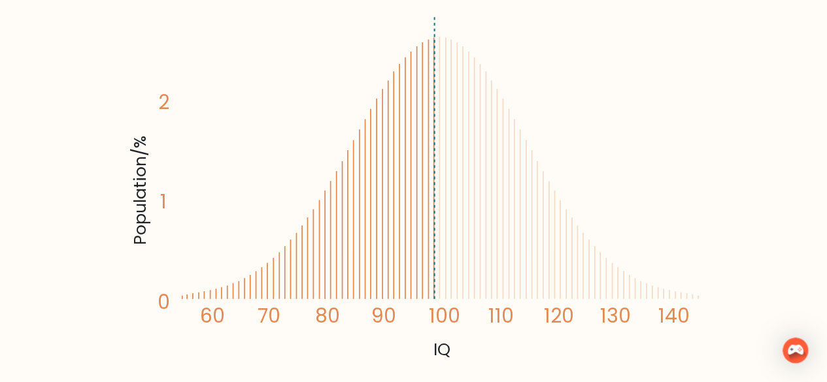
scroll to position [261, 0]
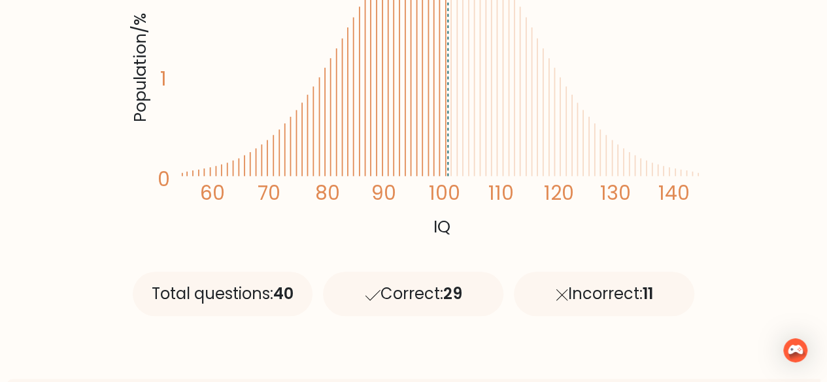
scroll to position [392, 0]
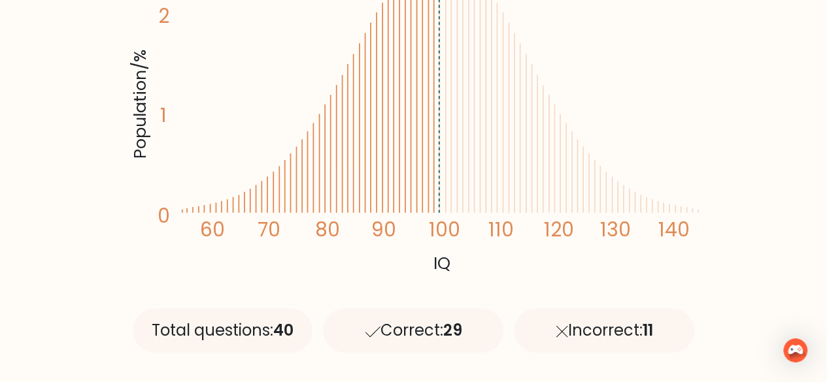
scroll to position [458, 0]
